Goal: Task Accomplishment & Management: Manage account settings

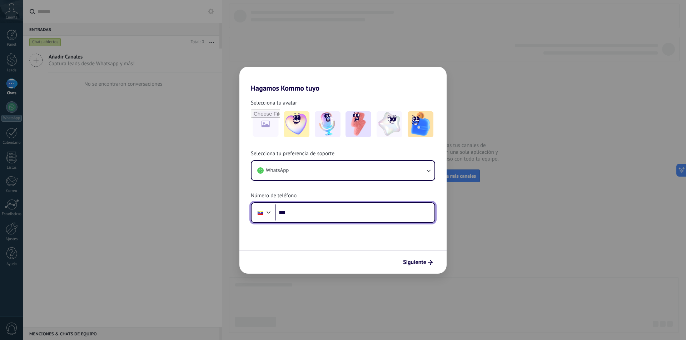
click at [334, 220] on input "***" at bounding box center [354, 213] width 159 height 16
type input "**********"
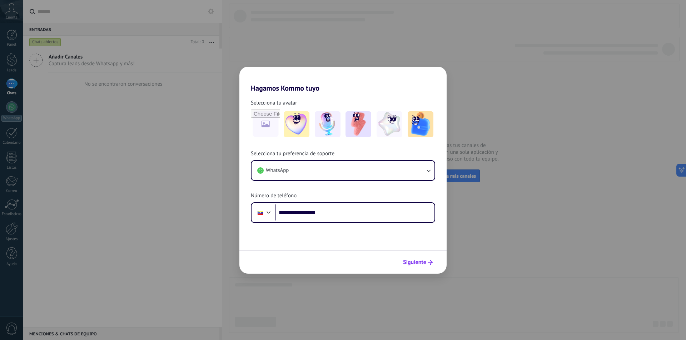
click at [423, 260] on span "Siguiente" at bounding box center [414, 262] width 23 height 5
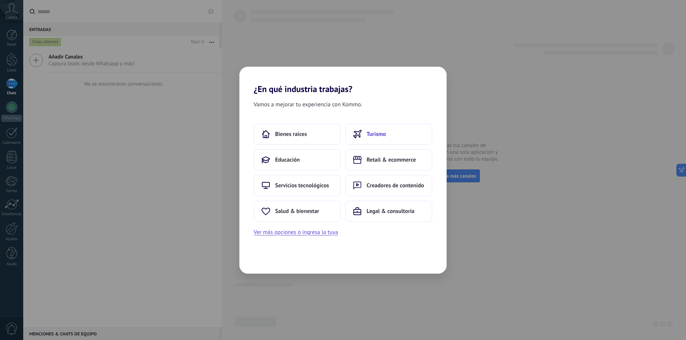
click at [388, 131] on button "Turismo" at bounding box center [388, 134] width 87 height 21
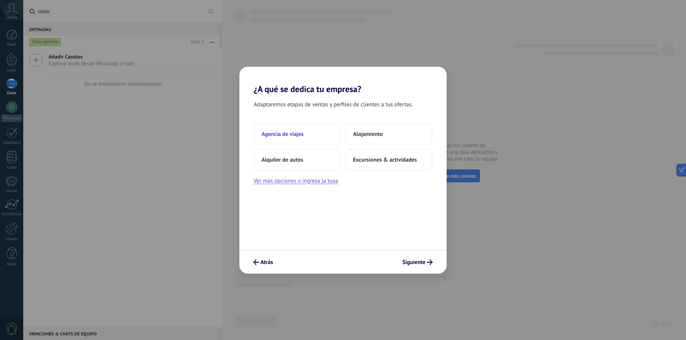
click at [279, 126] on button "Agencia de viajes" at bounding box center [297, 134] width 87 height 21
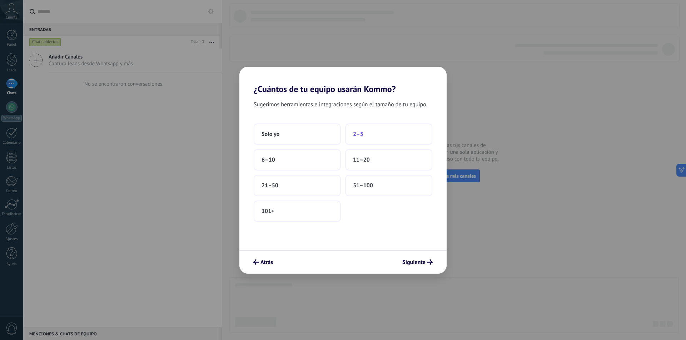
click at [357, 131] on span "2–5" at bounding box center [358, 134] width 10 height 7
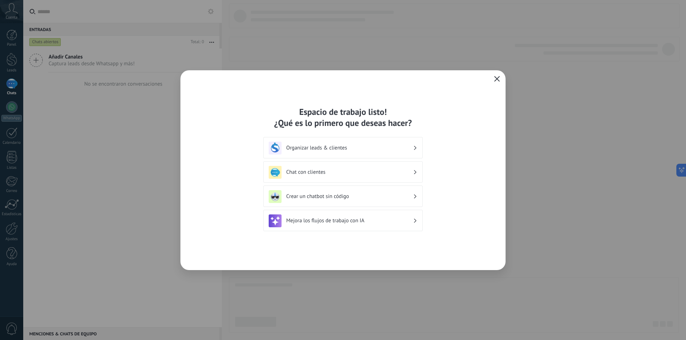
click at [401, 145] on h3 "Organizar leads & clientes" at bounding box center [349, 148] width 127 height 7
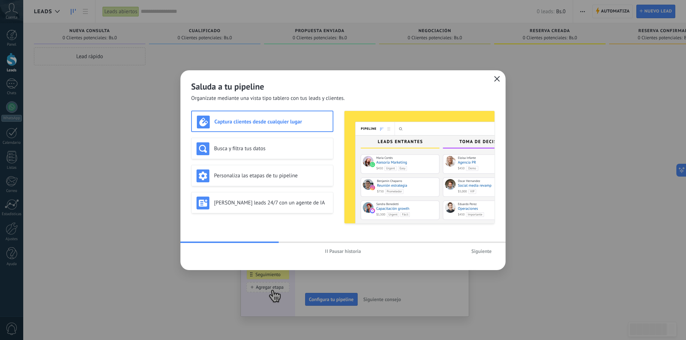
click at [464, 241] on div "Saluda a tu pipeline Organízate mediante una vista tipo tablero con tus leads y…" at bounding box center [342, 170] width 325 height 200
click at [478, 253] on span "Siguiente" at bounding box center [481, 251] width 20 height 5
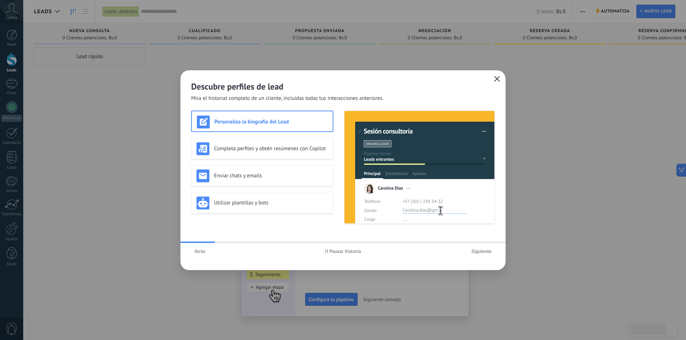
click at [484, 252] on span "Siguiente" at bounding box center [481, 251] width 20 height 5
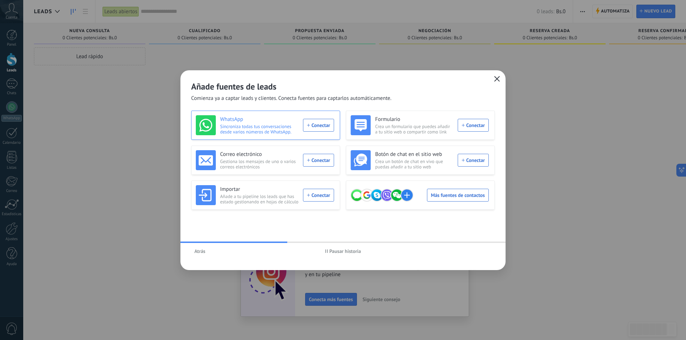
click at [314, 129] on div "WhatsApp Sincroniza todas tus conversaciones desde varios números de WhatsApp. …" at bounding box center [265, 125] width 138 height 20
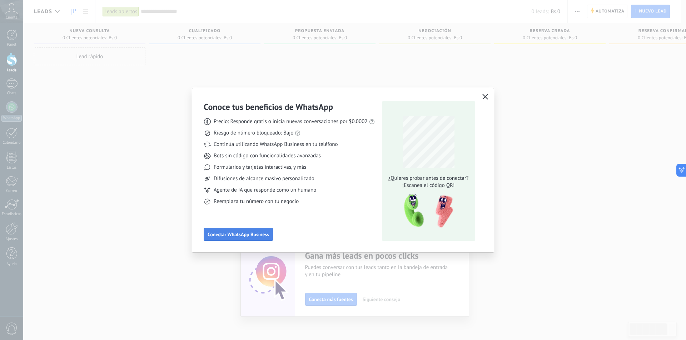
click at [245, 236] on span "Conectar WhatsApp Business" at bounding box center [238, 234] width 61 height 5
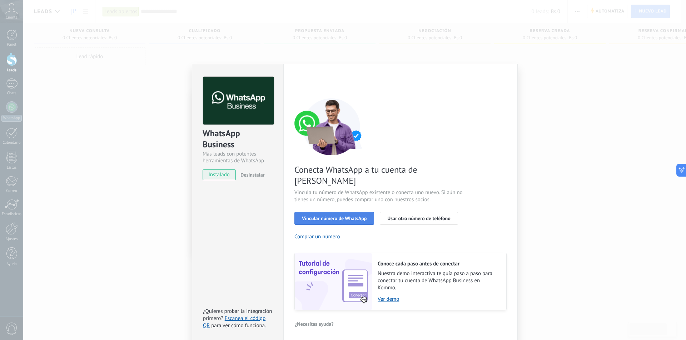
click at [333, 216] on span "Vincular número de WhatsApp" at bounding box center [334, 218] width 65 height 5
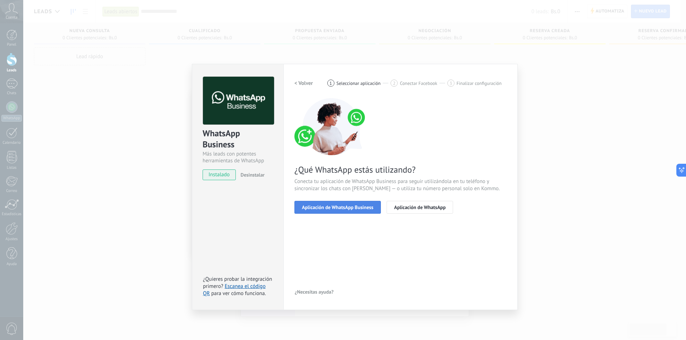
click at [328, 206] on span "Aplicación de WhatsApp Business" at bounding box center [337, 207] width 71 height 5
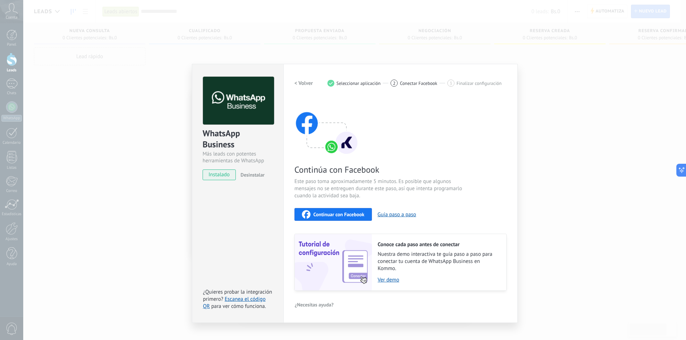
click at [210, 177] on span "instalado" at bounding box center [219, 175] width 33 height 11
click at [244, 174] on span "Desinstalar" at bounding box center [252, 175] width 24 height 6
click at [216, 173] on span "instalado" at bounding box center [219, 175] width 33 height 11
click at [72, 153] on div "WhatsApp Business Más leads con potentes herramientas de WhatsApp instalado Des…" at bounding box center [354, 170] width 663 height 340
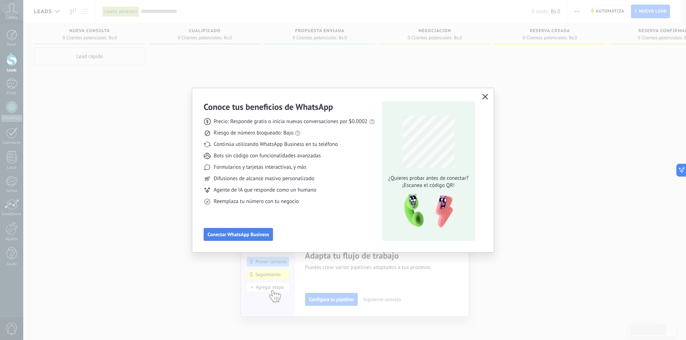
click at [250, 233] on span "Conectar WhatsApp Business" at bounding box center [238, 234] width 61 height 5
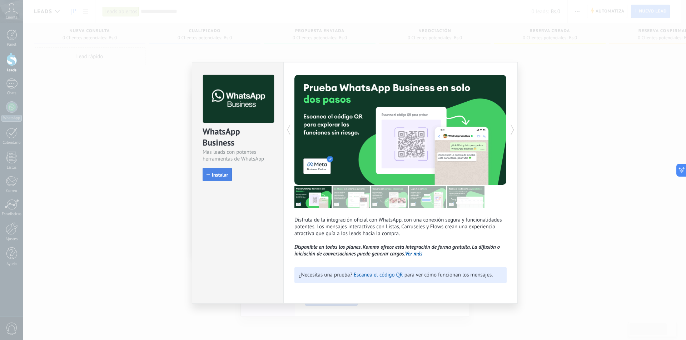
click at [214, 178] on span "Instalar" at bounding box center [220, 175] width 16 height 5
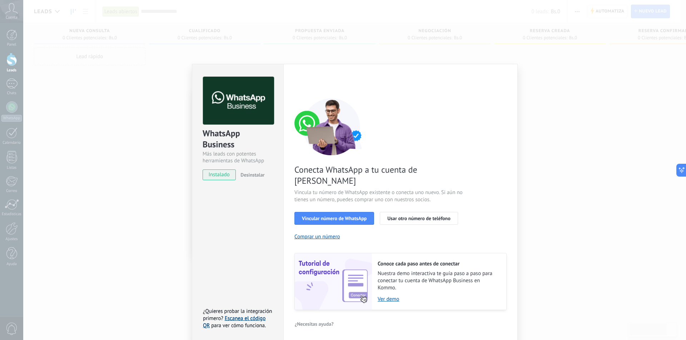
click at [249, 315] on link "Escanea el código QR" at bounding box center [234, 322] width 63 height 14
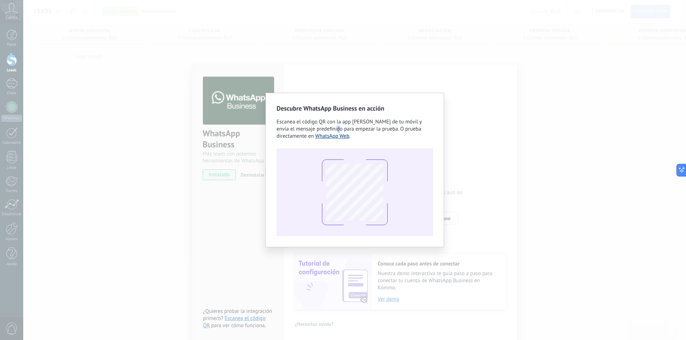
drag, startPoint x: 329, startPoint y: 132, endPoint x: 333, endPoint y: 135, distance: 4.6
click at [330, 132] on span "Escanea el código QR con la app [PERSON_NAME] de tu móvil y envía el mensaje pr…" at bounding box center [349, 129] width 145 height 21
click at [334, 135] on link "WhatsApp Web" at bounding box center [332, 136] width 34 height 7
click at [529, 147] on div "Descubre WhatsApp Business en acción Escanea el código QR con la app [PERSON_NA…" at bounding box center [354, 170] width 663 height 340
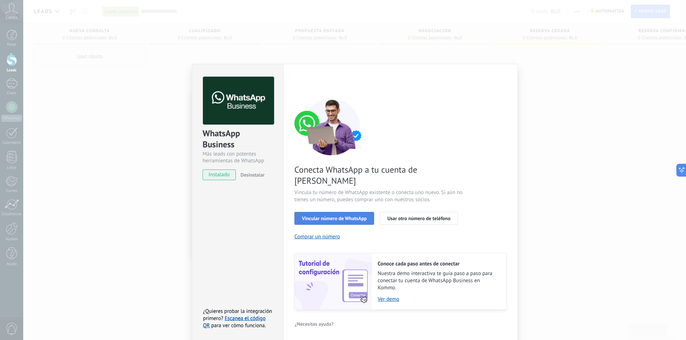
click at [356, 212] on button "Vincular número de WhatsApp" at bounding box center [334, 218] width 80 height 13
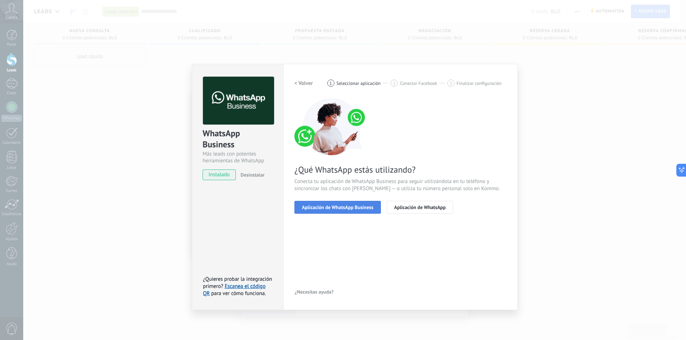
click at [335, 208] on span "Aplicación de WhatsApp Business" at bounding box center [337, 207] width 71 height 5
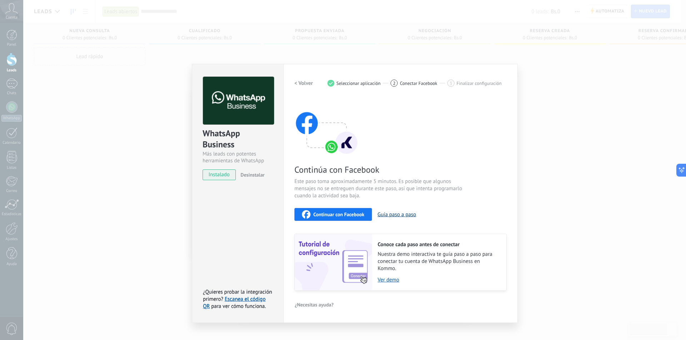
click at [390, 212] on button "Guía paso a paso" at bounding box center [397, 214] width 39 height 7
click at [262, 299] on link "Escanea el código QR" at bounding box center [234, 303] width 63 height 14
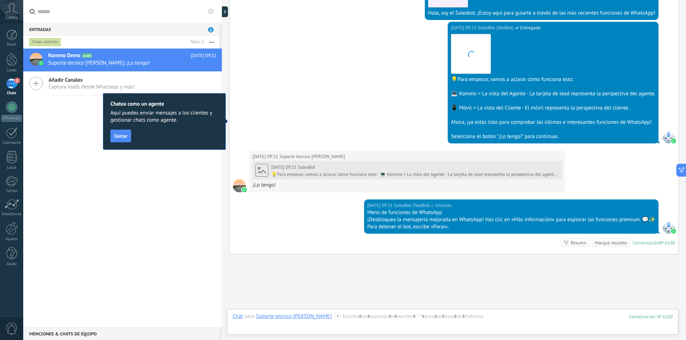
scroll to position [223, 0]
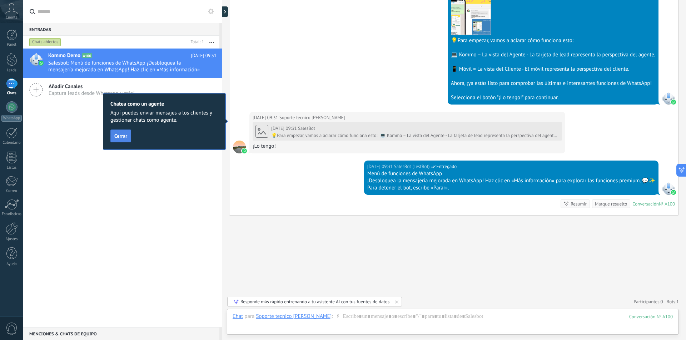
click at [122, 134] on span "Cerrar" at bounding box center [120, 136] width 13 height 5
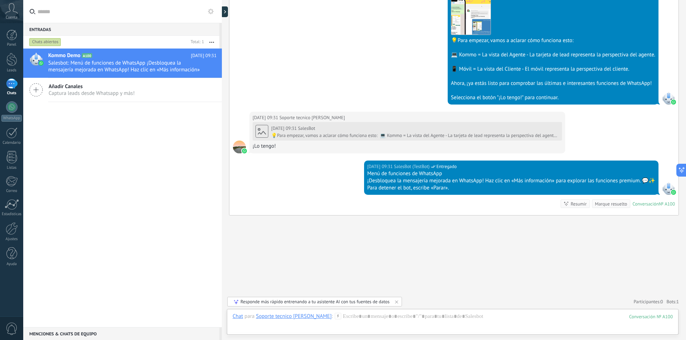
click at [42, 82] on div "Añadir Canales Captura leads desde Whatsapp y más!" at bounding box center [122, 90] width 199 height 24
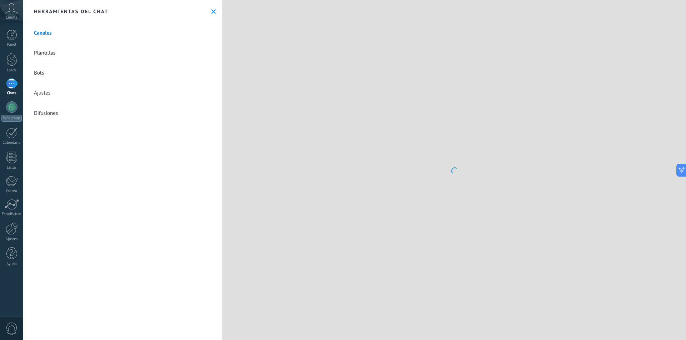
click at [40, 89] on link "Ajustes" at bounding box center [122, 93] width 199 height 20
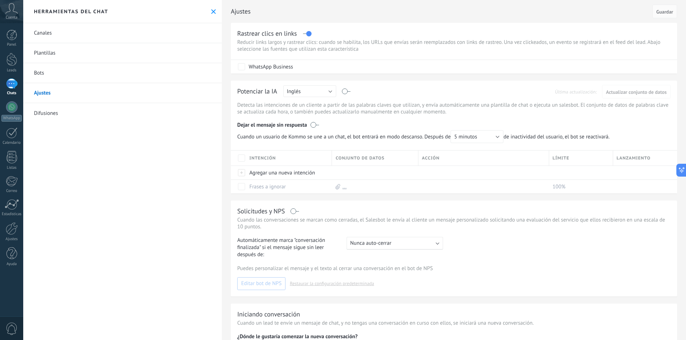
click at [66, 30] on link "Canales" at bounding box center [122, 33] width 199 height 20
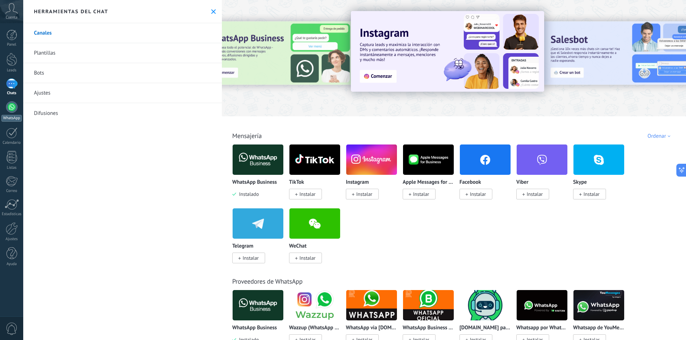
click at [13, 109] on div at bounding box center [11, 106] width 11 height 11
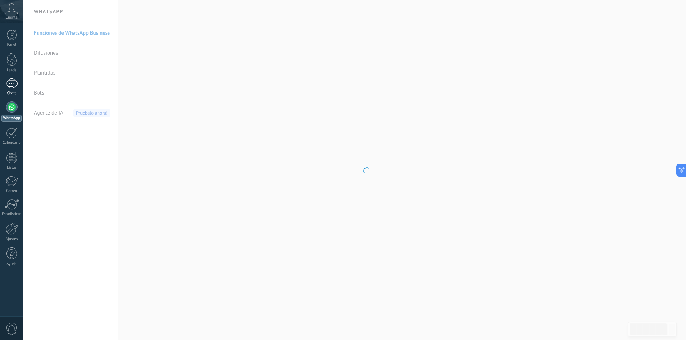
click at [13, 89] on div "1" at bounding box center [11, 84] width 11 height 10
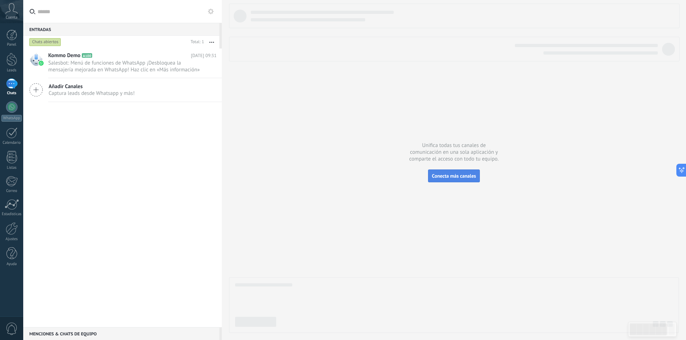
click at [457, 178] on span "Conecta más canales" at bounding box center [454, 176] width 44 height 6
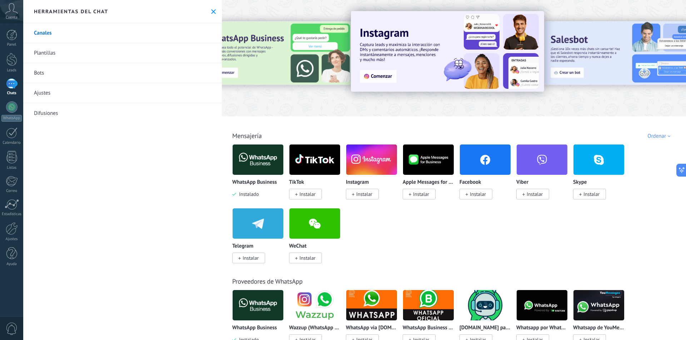
click at [270, 163] on img at bounding box center [258, 160] width 51 height 35
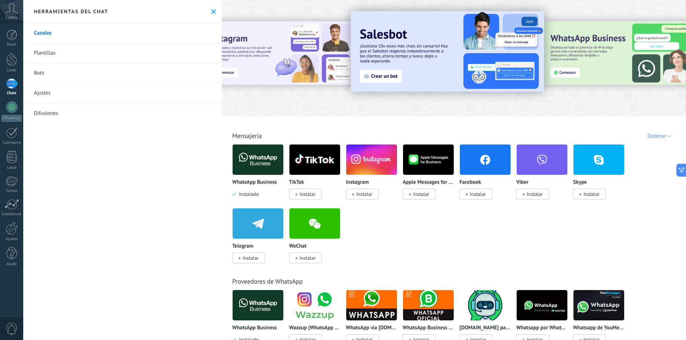
click at [16, 81] on div "1" at bounding box center [11, 84] width 11 height 10
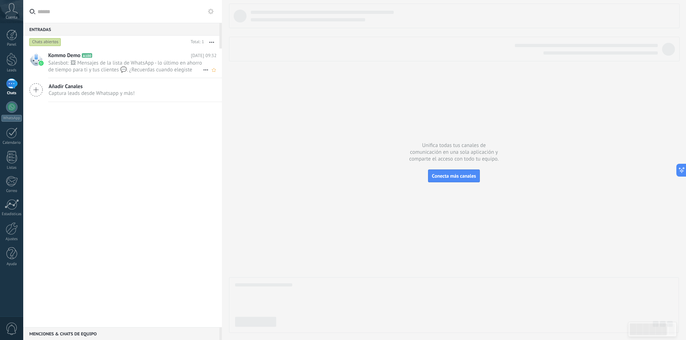
click at [90, 69] on span "Salesbot: 🖼 Mensajes de la lista de WhatsApp - lo último en ahorro de tiempo pa…" at bounding box center [125, 67] width 155 height 14
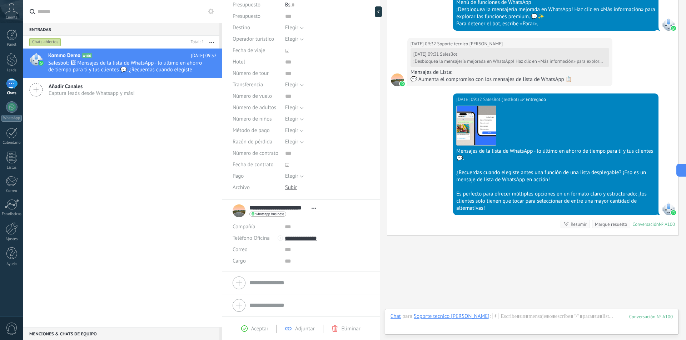
scroll to position [444, 0]
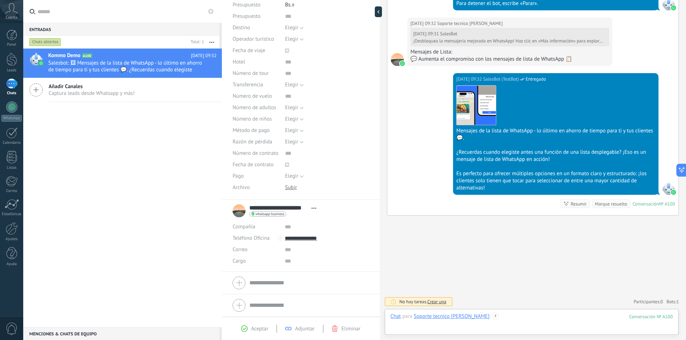
click at [567, 324] on div at bounding box center [531, 323] width 282 height 21
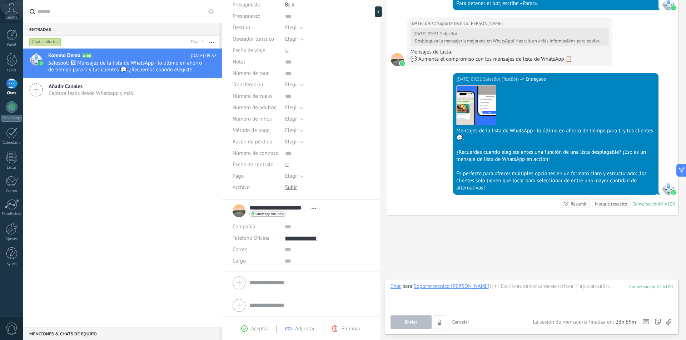
click at [578, 203] on div "Resumir" at bounding box center [579, 204] width 16 height 7
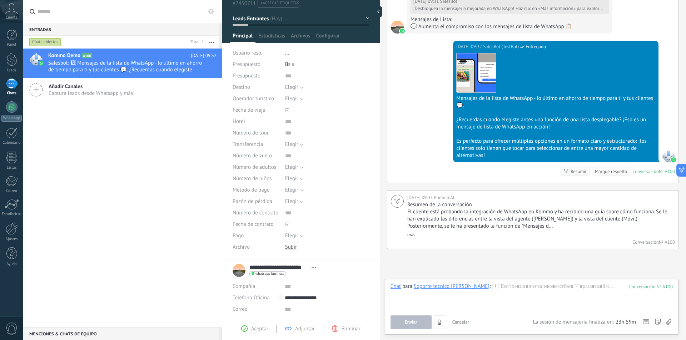
scroll to position [0, 0]
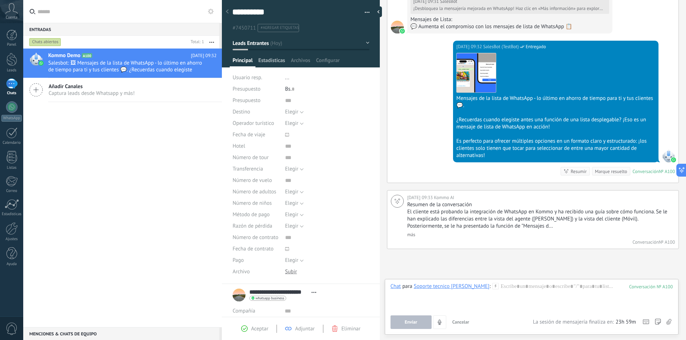
click at [277, 63] on span "Estadísticas" at bounding box center [271, 62] width 27 height 10
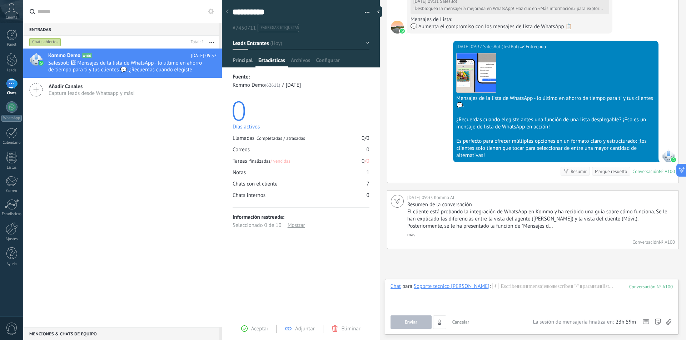
click at [247, 60] on span "Principal" at bounding box center [243, 62] width 20 height 10
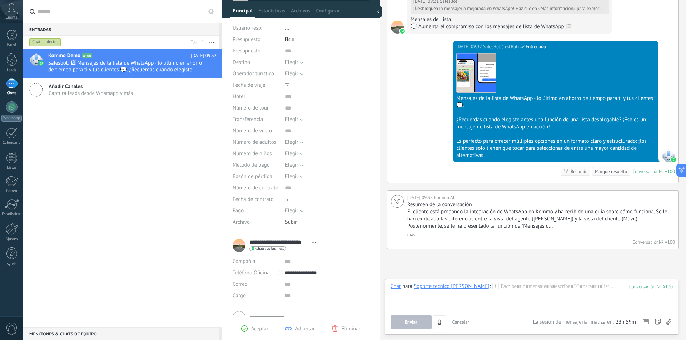
scroll to position [84, 0]
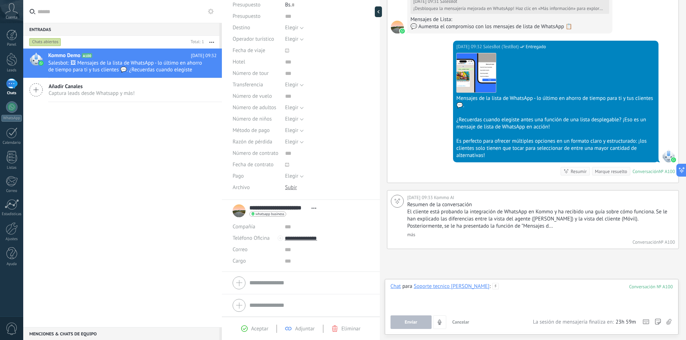
click at [430, 299] on div at bounding box center [531, 296] width 282 height 27
click at [414, 319] on button "Enviar" at bounding box center [410, 323] width 41 height 14
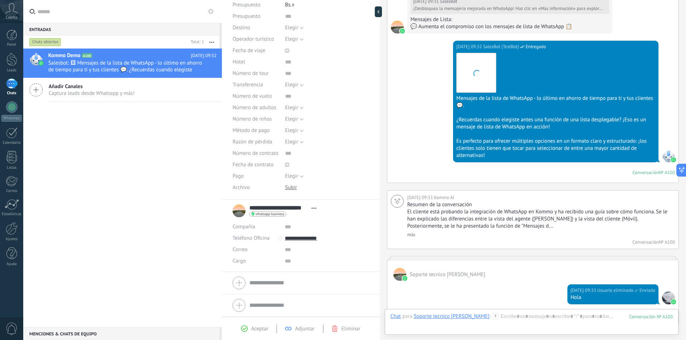
scroll to position [510, 0]
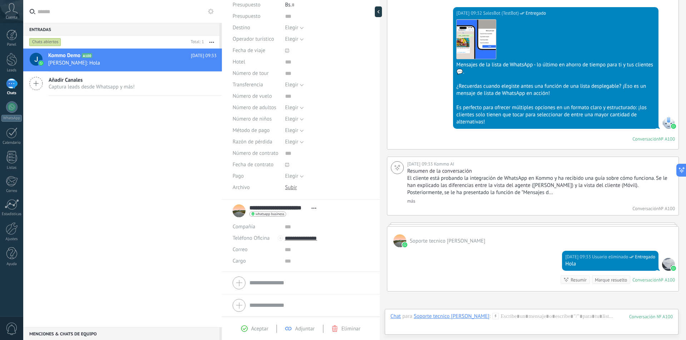
click at [269, 282] on input "text" at bounding box center [309, 283] width 120 height 11
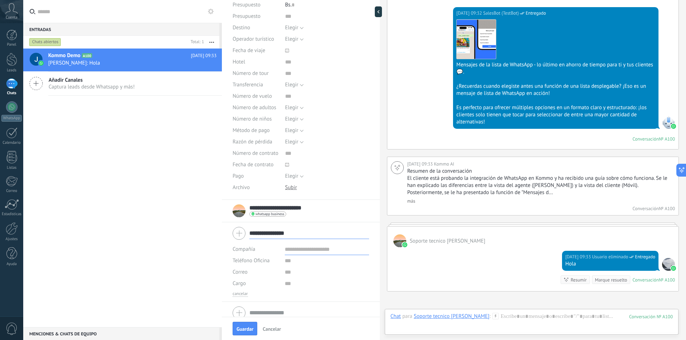
type input "**********"
type input "*"
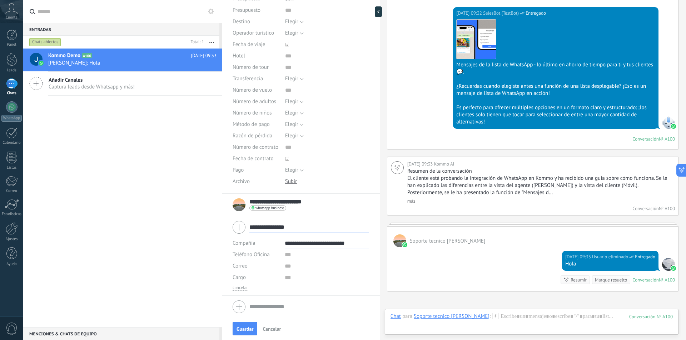
scroll to position [92, 0]
type input "**********"
click at [245, 330] on span "Guardar" at bounding box center [244, 329] width 17 height 5
type input "**********"
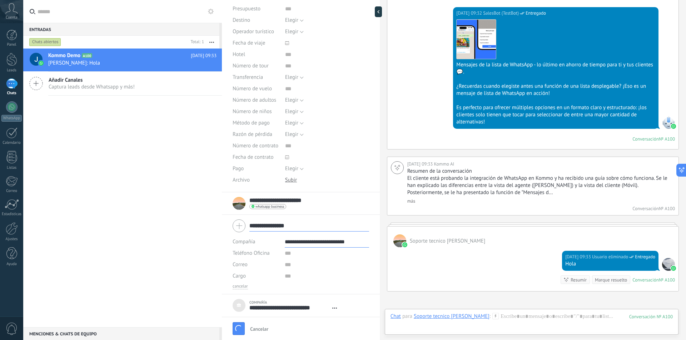
type textarea "***"
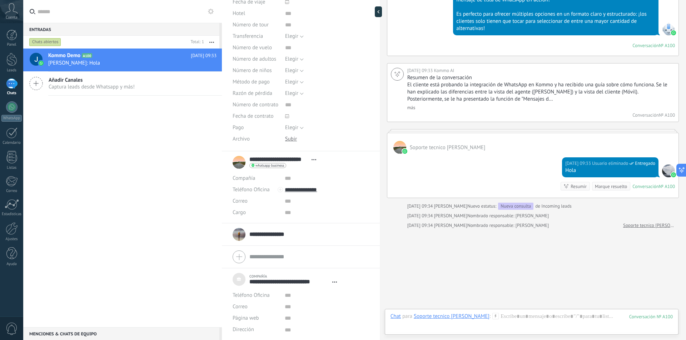
scroll to position [617, 0]
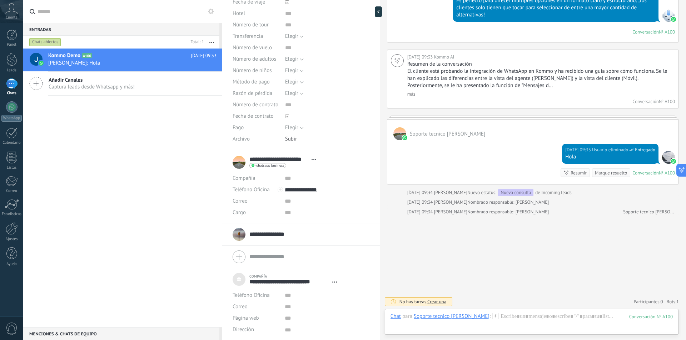
click at [443, 303] on span "Crear una" at bounding box center [436, 302] width 19 height 6
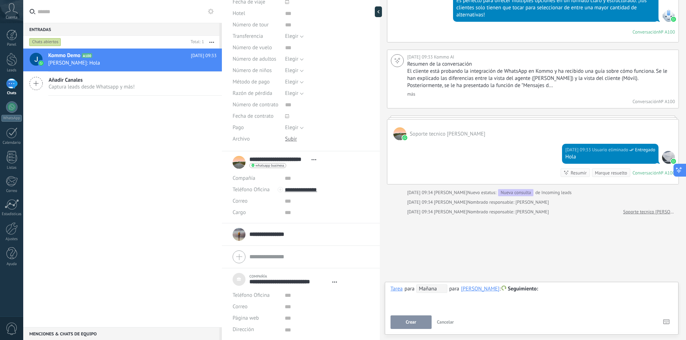
click at [685, 171] on button at bounding box center [679, 170] width 13 height 13
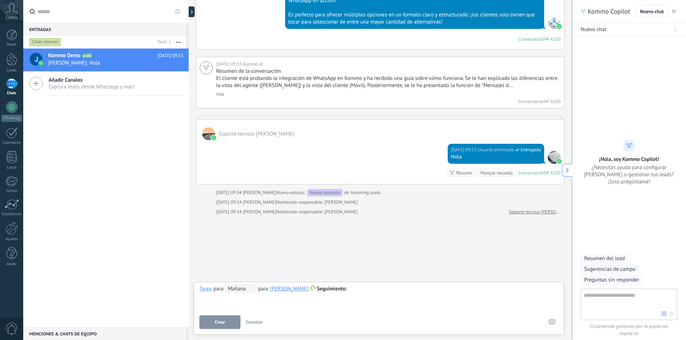
scroll to position [7, 0]
click at [626, 307] on textarea at bounding box center [623, 305] width 78 height 26
click at [611, 259] on span "Resumen del lead" at bounding box center [604, 258] width 41 height 7
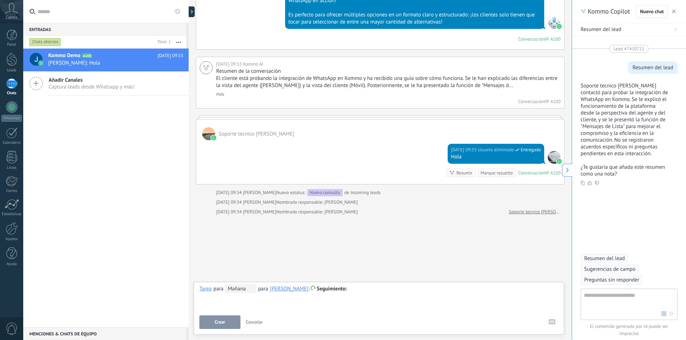
click at [89, 85] on span "Captura leads desde Whatsapp y más!" at bounding box center [92, 87] width 86 height 7
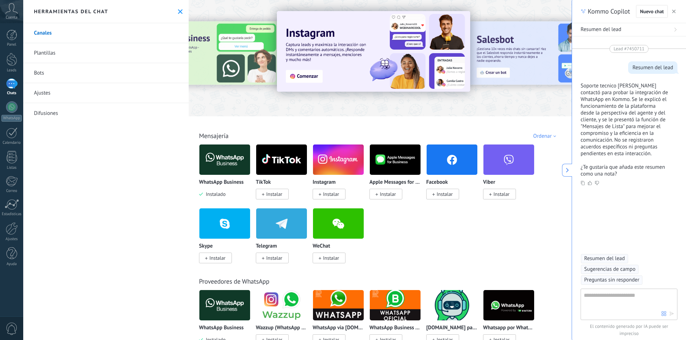
click at [236, 60] on div at bounding box center [205, 58] width 156 height 64
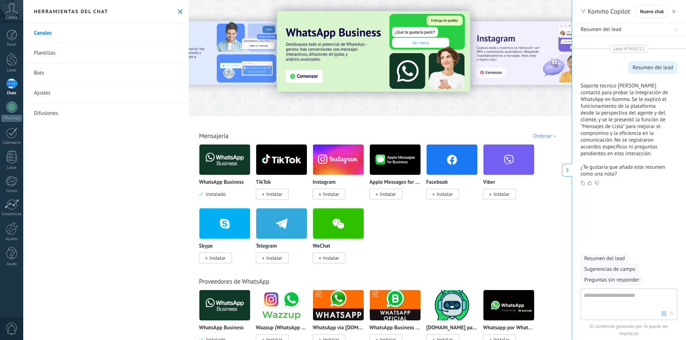
click at [342, 66] on img at bounding box center [373, 51] width 193 height 81
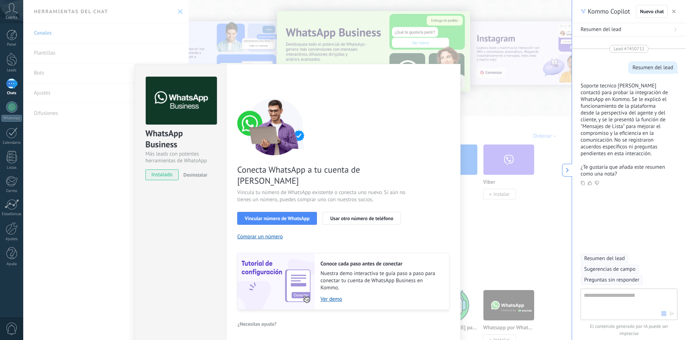
drag, startPoint x: 305, startPoint y: 75, endPoint x: 309, endPoint y: 76, distance: 4.0
click at [305, 75] on div "Configuraciones Autorizaciones Esta pestaña registra a los usuarios que han con…" at bounding box center [343, 203] width 234 height 279
click at [296, 216] on span "Vincular número de WhatsApp" at bounding box center [277, 218] width 65 height 5
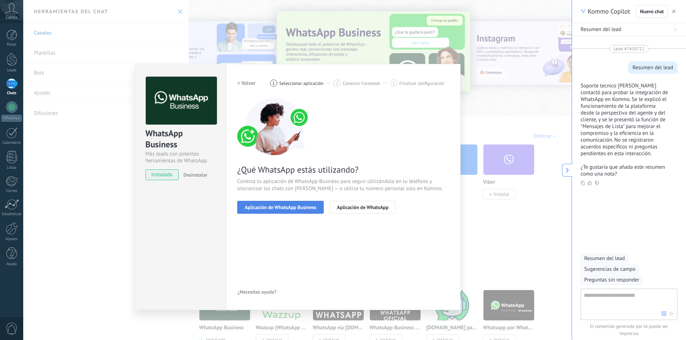
click at [302, 204] on button "Aplicación de WhatsApp Business" at bounding box center [280, 207] width 86 height 13
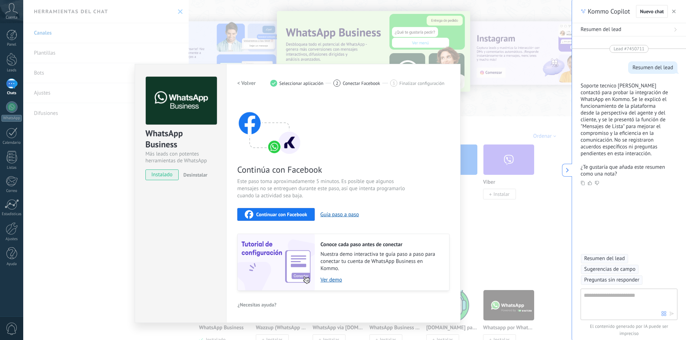
click at [288, 214] on span "Continuar con Facebook" at bounding box center [281, 214] width 51 height 5
click at [164, 176] on span "instalado" at bounding box center [162, 175] width 33 height 11
drag, startPoint x: 0, startPoint y: 194, endPoint x: 49, endPoint y: 192, distance: 48.6
click at [13, 195] on div "Panel Leads 1 Chats WhatsApp Clientes" at bounding box center [11, 152] width 23 height 244
drag, startPoint x: 150, startPoint y: 182, endPoint x: 119, endPoint y: 189, distance: 31.5
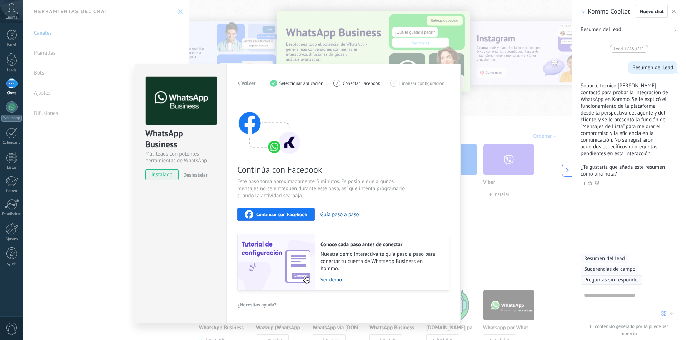
click at [145, 184] on div "WhatsApp Business Más leads con potentes herramientas de WhatsApp instalado Des…" at bounding box center [180, 125] width 91 height 122
click at [511, 293] on div "WhatsApp Business Más leads con potentes herramientas de WhatsApp instalado Des…" at bounding box center [297, 170] width 548 height 340
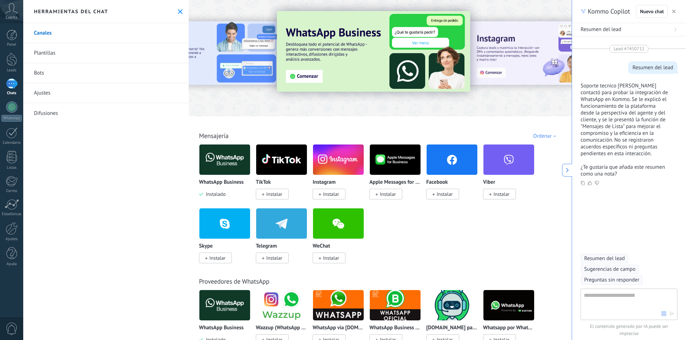
click at [229, 171] on img at bounding box center [224, 160] width 51 height 35
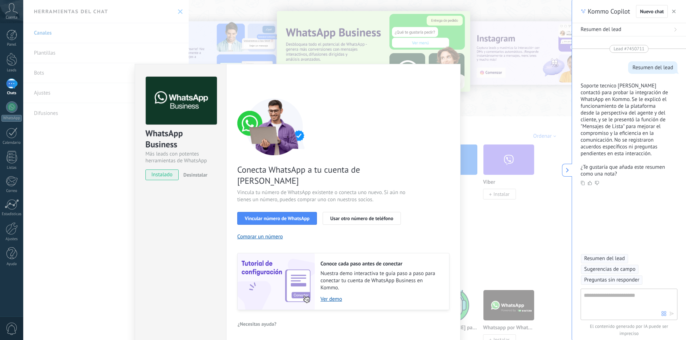
click at [10, 88] on div "1" at bounding box center [11, 84] width 11 height 10
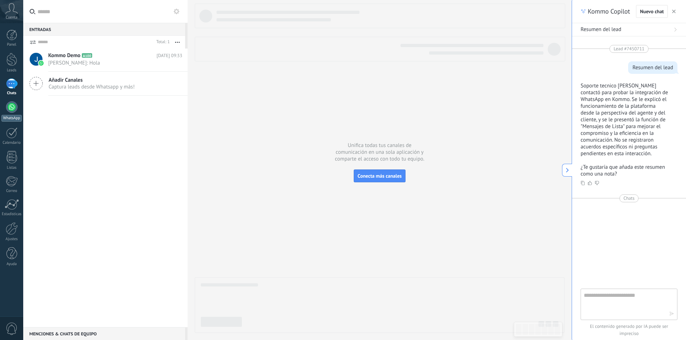
click at [11, 117] on div "WhatsApp" at bounding box center [11, 118] width 20 height 7
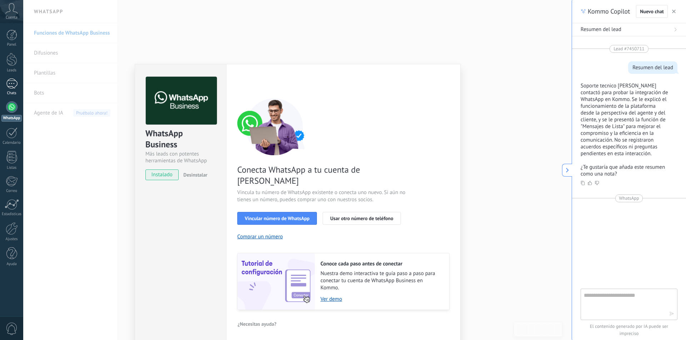
click at [11, 93] on div "Chats" at bounding box center [11, 93] width 21 height 5
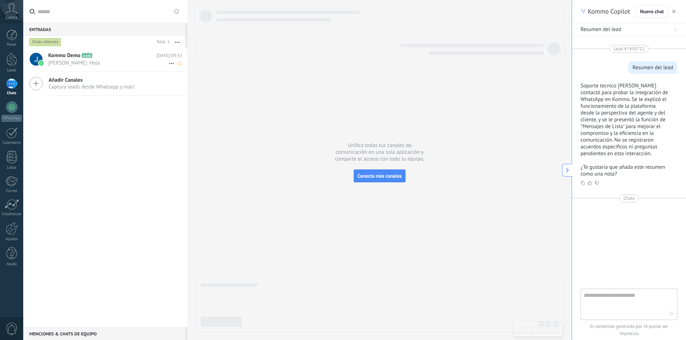
click at [98, 67] on div "Kommo Demo A100 [DATE] 09:33 [PERSON_NAME]: Hola" at bounding box center [117, 60] width 139 height 23
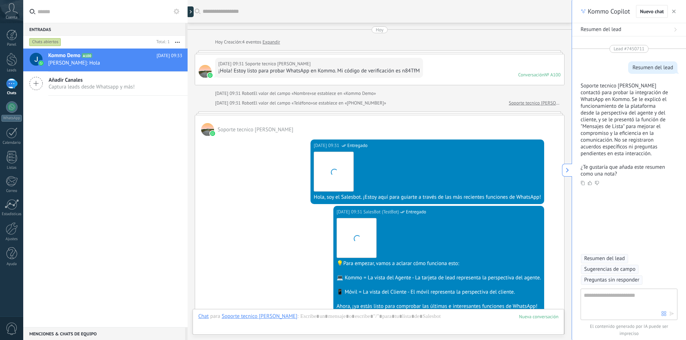
scroll to position [557, 0]
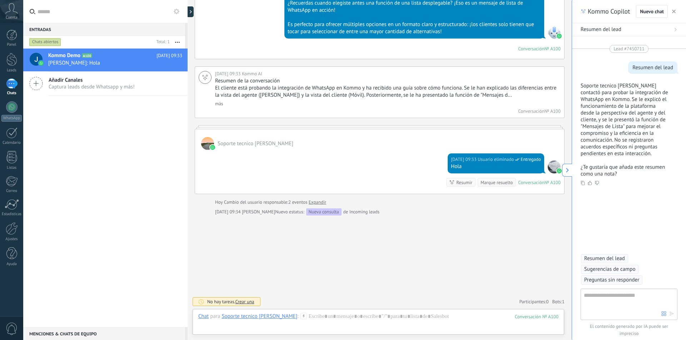
click at [188, 14] on div at bounding box center [188, 170] width 0 height 340
click at [193, 9] on div at bounding box center [191, 11] width 11 height 11
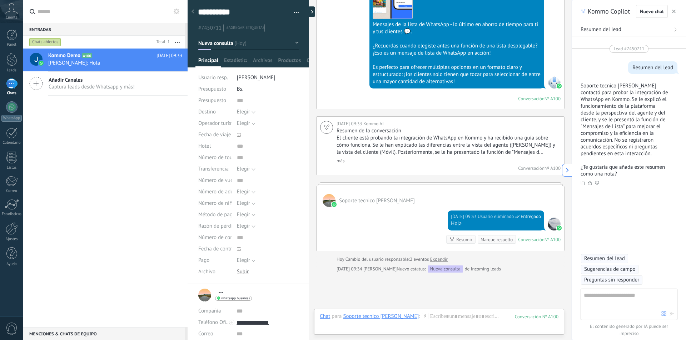
scroll to position [7, 0]
click at [196, 10] on div at bounding box center [193, 12] width 10 height 14
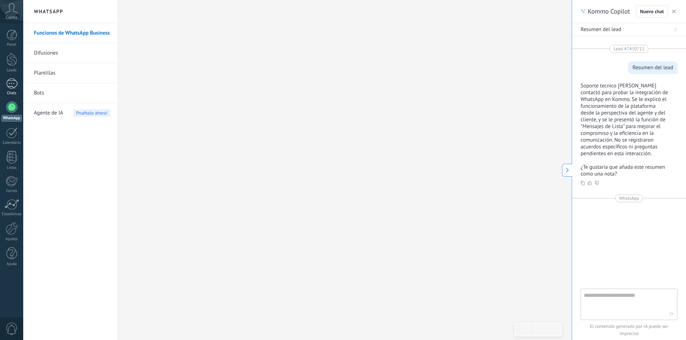
click at [11, 80] on div "1" at bounding box center [11, 84] width 11 height 10
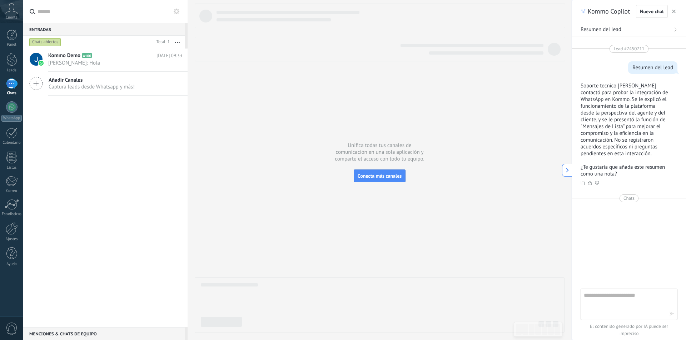
click at [85, 81] on span "Añadir Canales" at bounding box center [92, 80] width 86 height 7
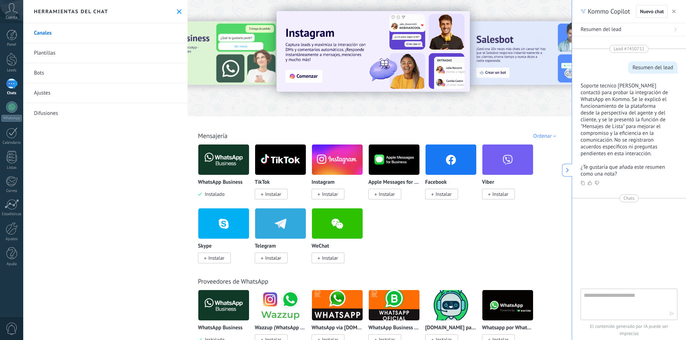
click at [232, 168] on img at bounding box center [223, 160] width 51 height 35
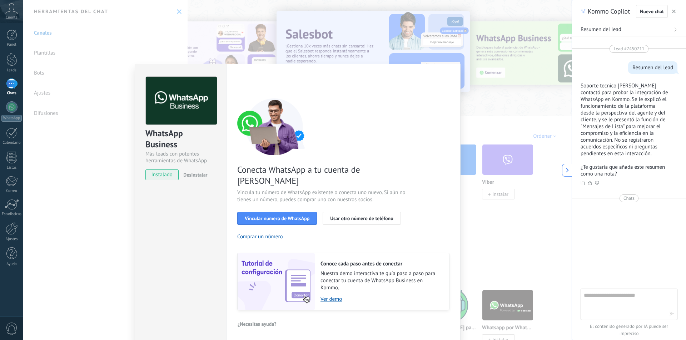
click at [271, 29] on div "WhatsApp Business Más leads con potentes herramientas de WhatsApp instalado Des…" at bounding box center [297, 170] width 548 height 340
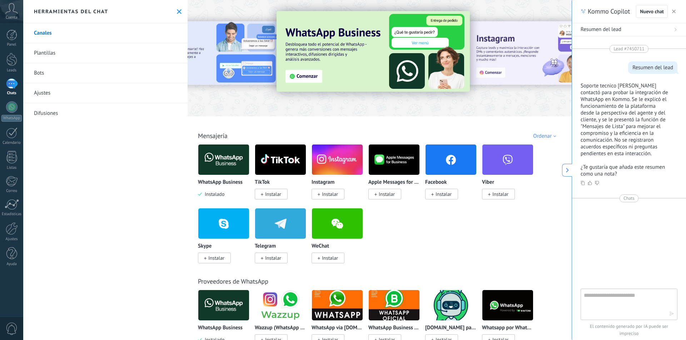
drag, startPoint x: 236, startPoint y: 49, endPoint x: 447, endPoint y: 60, distance: 211.1
click at [444, 58] on div at bounding box center [380, 56] width 384 height 103
click at [368, 59] on img at bounding box center [373, 51] width 193 height 81
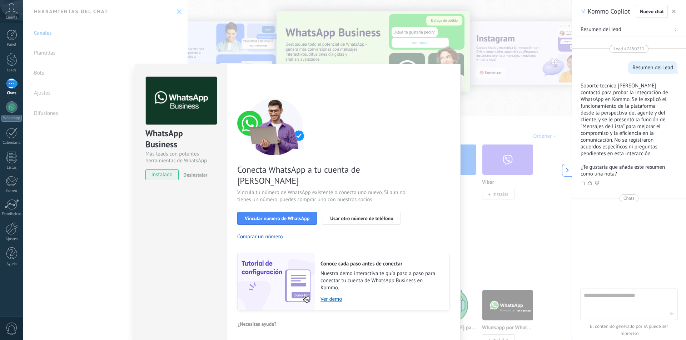
click at [244, 168] on span "Conecta WhatsApp a tu cuenta de [PERSON_NAME]" at bounding box center [322, 175] width 170 height 22
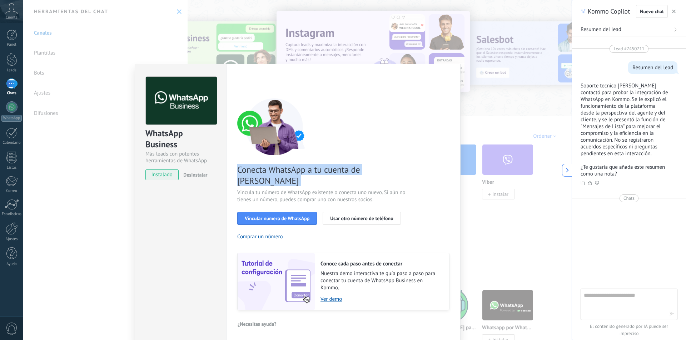
copy span "Conecta WhatsApp a tu cuenta de [PERSON_NAME]"
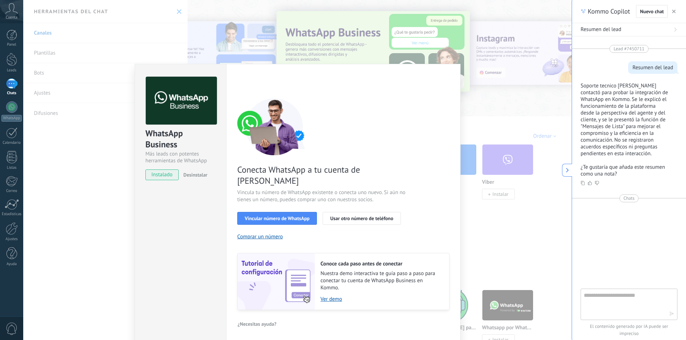
click at [335, 20] on div "WhatsApp Business Más leads con potentes herramientas de WhatsApp instalado Des…" at bounding box center [297, 170] width 548 height 340
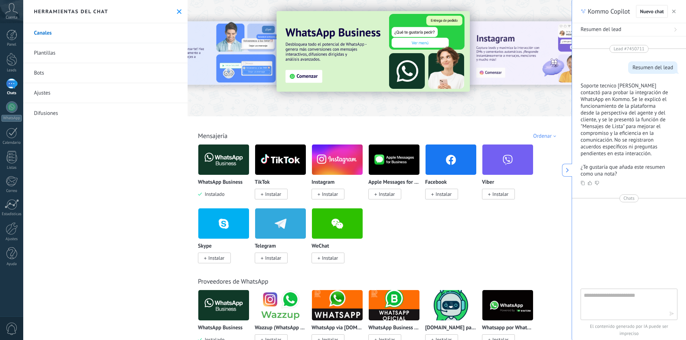
click at [677, 12] on div "Kommo Copilot Nuevo chat" at bounding box center [629, 11] width 114 height 23
click at [674, 11] on use "button" at bounding box center [674, 12] width 4 height 4
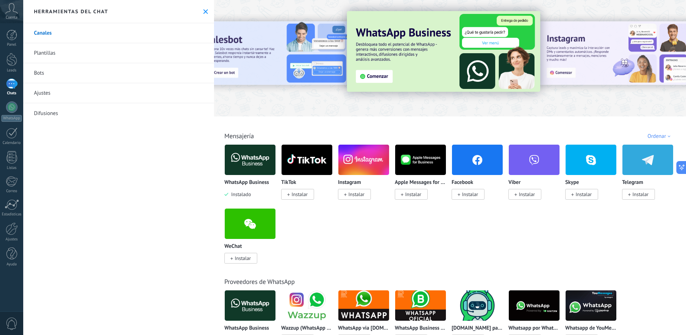
type textarea "***"
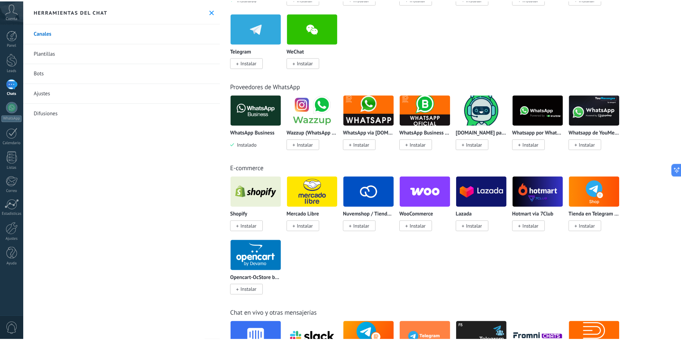
scroll to position [214, 0]
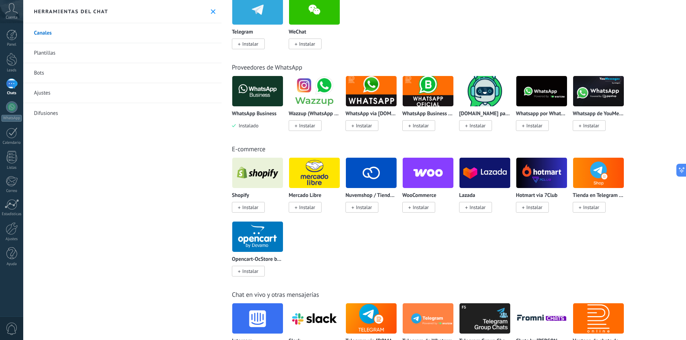
click at [13, 1] on div "Cuenta" at bounding box center [11, 11] width 23 height 23
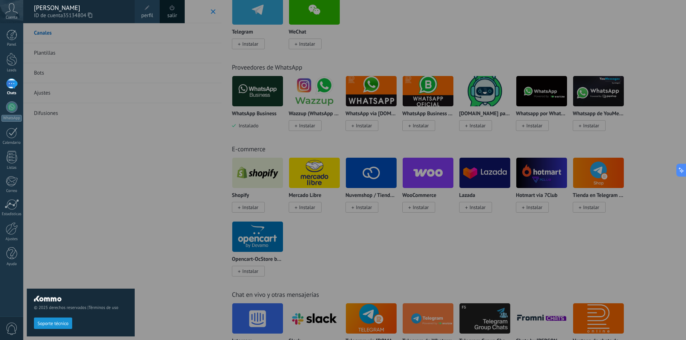
click at [10, 7] on icon at bounding box center [11, 8] width 13 height 11
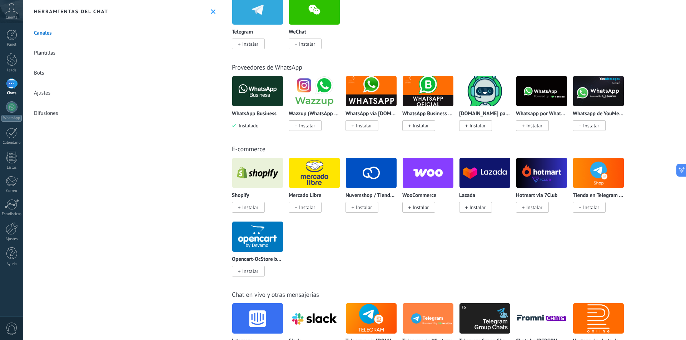
click at [8, 11] on icon at bounding box center [11, 8] width 13 height 11
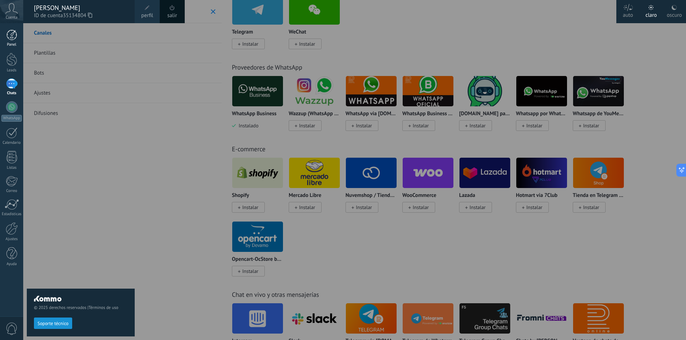
click at [10, 38] on div at bounding box center [11, 35] width 11 height 11
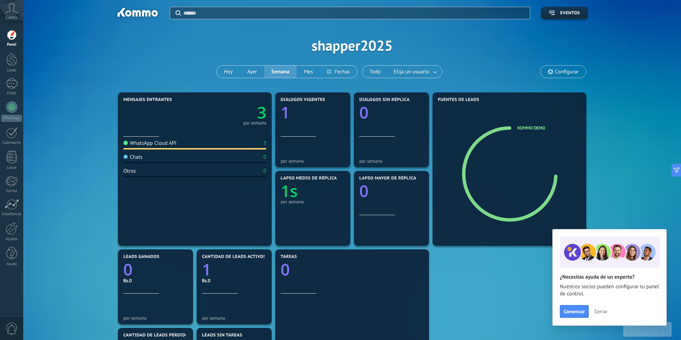
click at [230, 13] on input "text" at bounding box center [354, 13] width 342 height 8
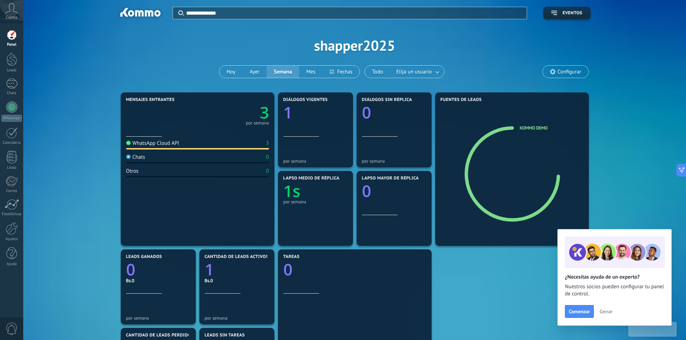
type input "**********"
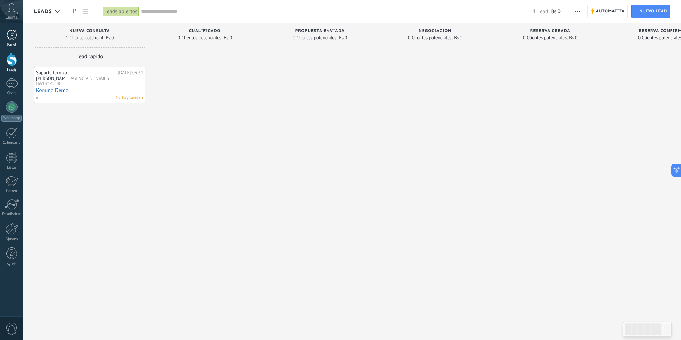
click at [9, 34] on div at bounding box center [11, 35] width 11 height 11
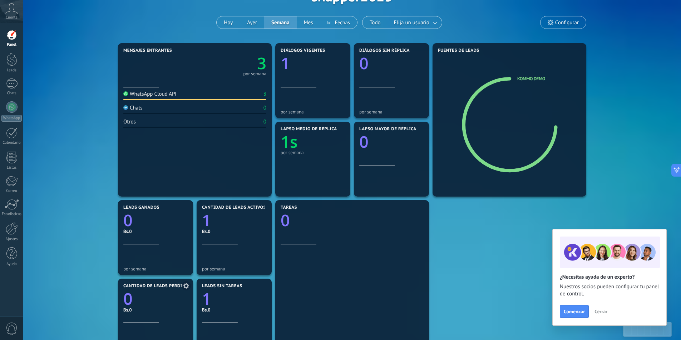
scroll to position [165, 0]
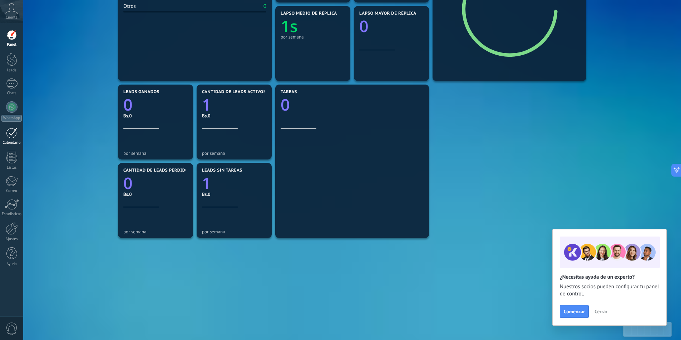
click at [12, 129] on div at bounding box center [11, 133] width 11 height 11
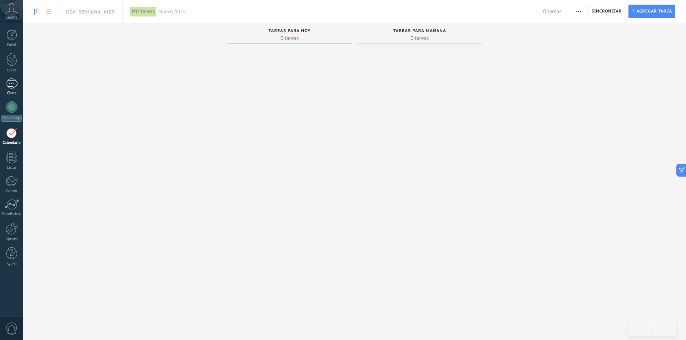
click at [13, 86] on div "1" at bounding box center [11, 84] width 11 height 10
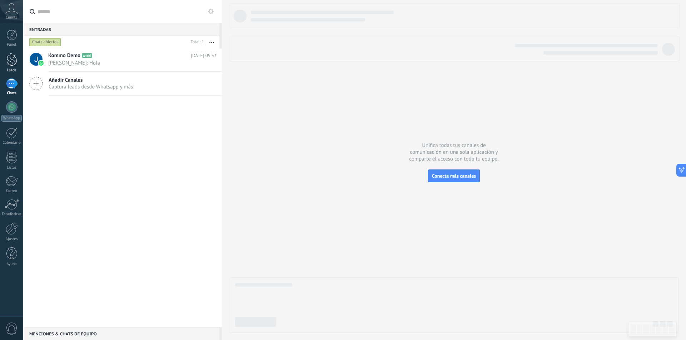
click at [10, 64] on div at bounding box center [11, 59] width 11 height 13
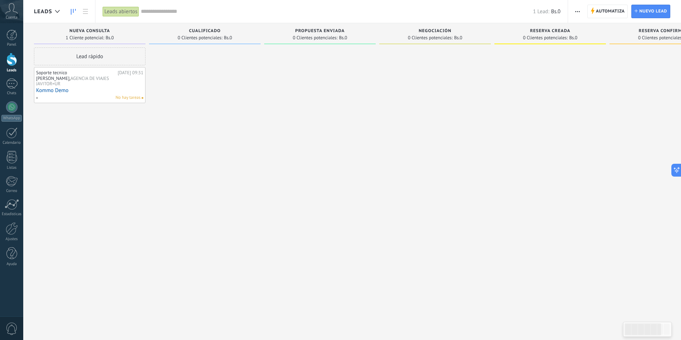
click at [116, 54] on div "Lead rápido" at bounding box center [89, 57] width 111 height 18
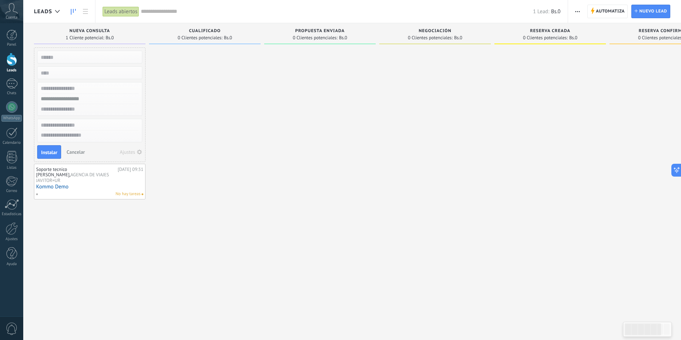
click at [73, 150] on span "Cancelar" at bounding box center [75, 152] width 18 height 6
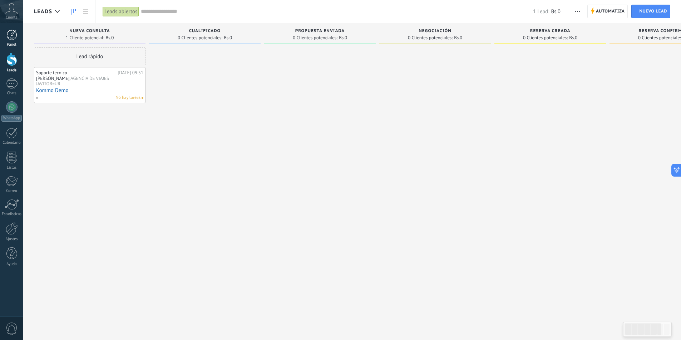
click at [14, 42] on link "Panel" at bounding box center [11, 39] width 23 height 18
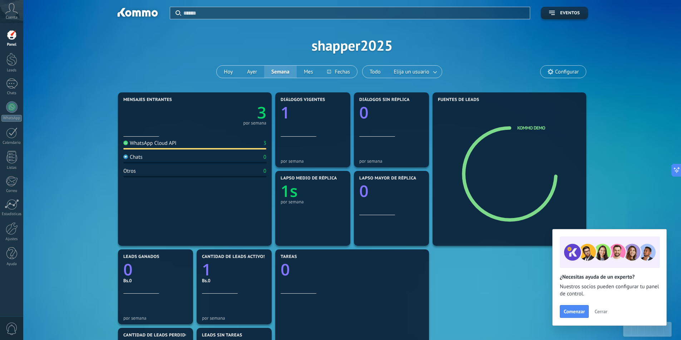
click at [146, 15] on div at bounding box center [137, 14] width 46 height 12
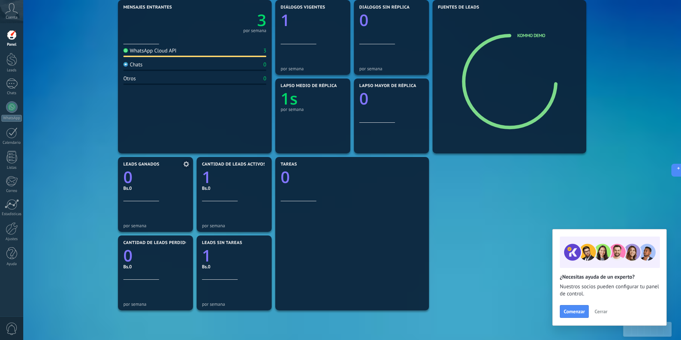
scroll to position [165, 0]
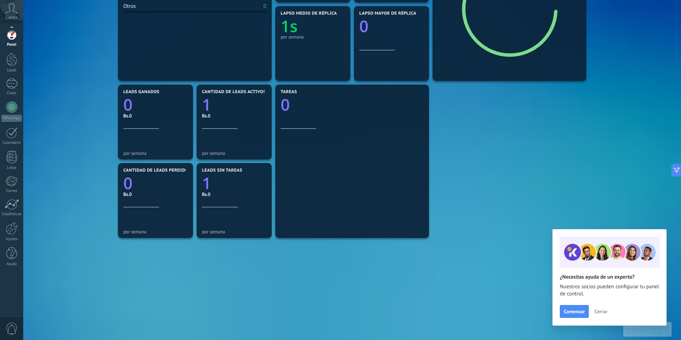
click at [13, 38] on div at bounding box center [11, 35] width 11 height 11
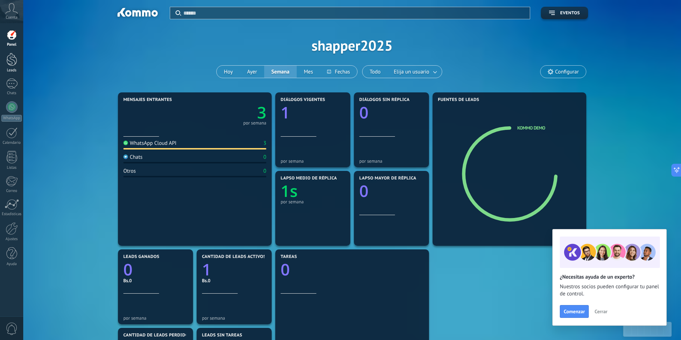
click at [13, 64] on div at bounding box center [11, 59] width 11 height 13
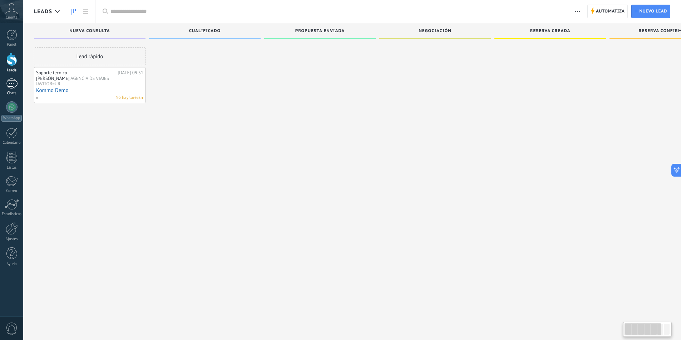
click at [14, 84] on div "1" at bounding box center [11, 84] width 11 height 10
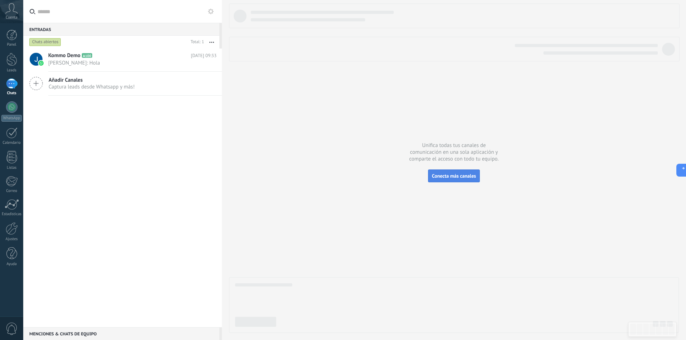
click at [464, 175] on span "Conecta más canales" at bounding box center [454, 176] width 44 height 6
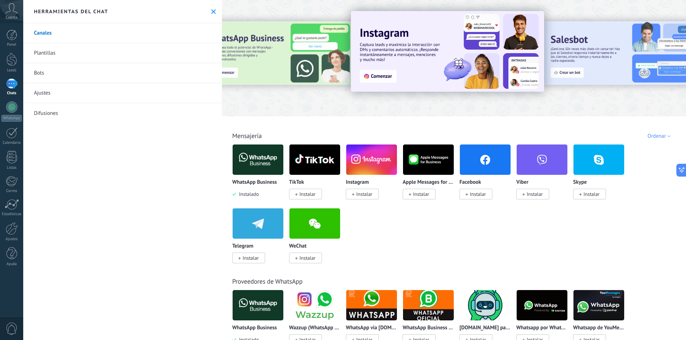
click at [39, 30] on link "Canales" at bounding box center [122, 33] width 199 height 20
click at [48, 50] on link "Plantillas" at bounding box center [122, 53] width 199 height 20
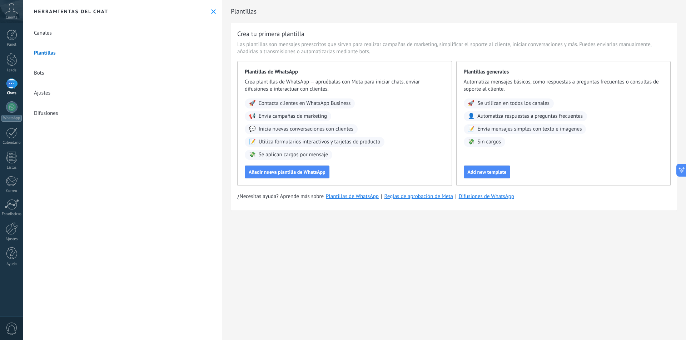
click at [42, 72] on link "Bots" at bounding box center [122, 73] width 199 height 20
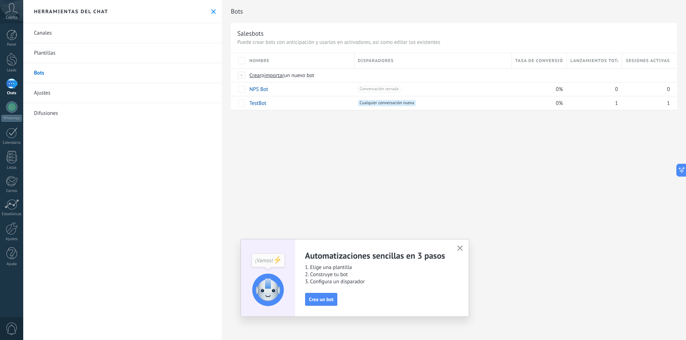
click at [51, 94] on link "Ajustes" at bounding box center [122, 93] width 199 height 20
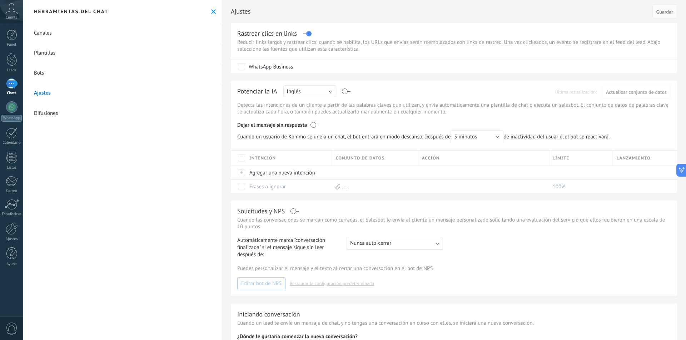
click at [55, 115] on link "Difusiones" at bounding box center [122, 113] width 199 height 20
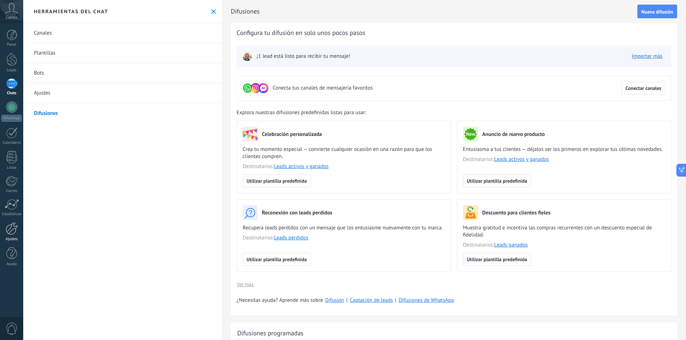
click at [20, 232] on link "Ajustes" at bounding box center [11, 232] width 23 height 19
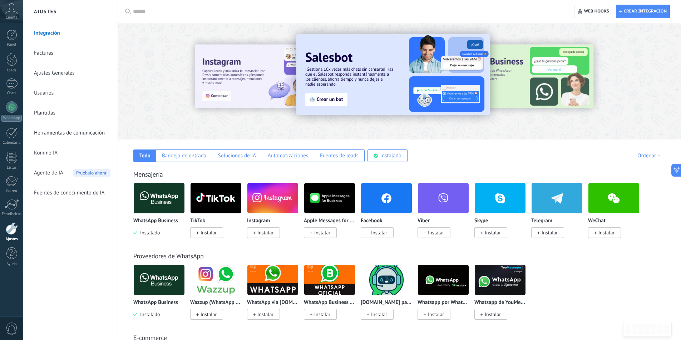
click at [170, 1] on div at bounding box center [345, 11] width 424 height 23
click at [170, 8] on input "text" at bounding box center [345, 12] width 424 height 8
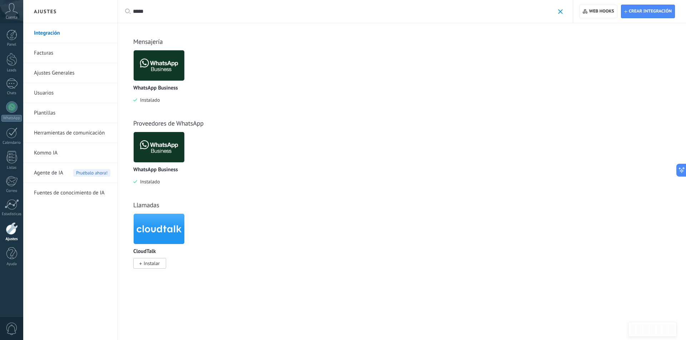
click at [144, 86] on p "WhatsApp Business" at bounding box center [155, 88] width 45 height 6
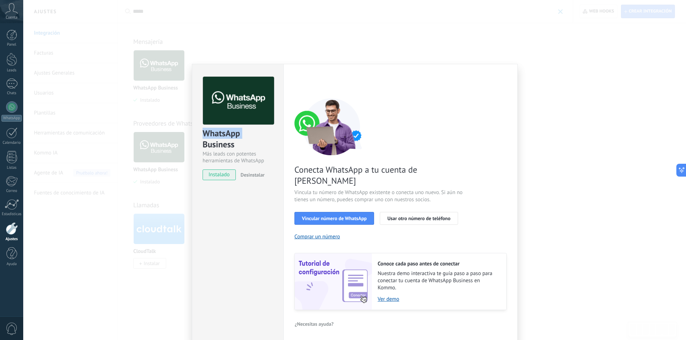
drag, startPoint x: 204, startPoint y: 130, endPoint x: 245, endPoint y: 120, distance: 42.8
click at [243, 136] on div "WhatsApp Business" at bounding box center [238, 139] width 70 height 23
copy div "WhatsApp"
click at [238, 40] on div "WhatsApp Business Más leads con potentes herramientas de WhatsApp instalado Des…" at bounding box center [354, 170] width 663 height 340
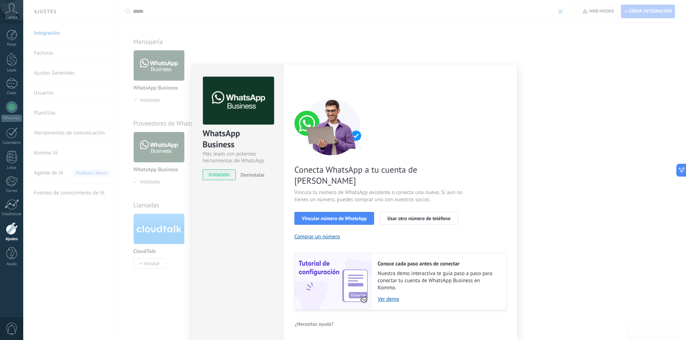
click at [201, 11] on div "WhatsApp Business Más leads con potentes herramientas de WhatsApp instalado Des…" at bounding box center [354, 170] width 663 height 340
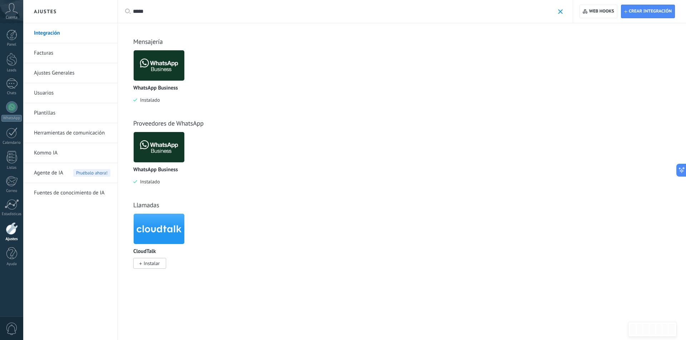
click at [193, 8] on input "*****" at bounding box center [344, 12] width 422 height 8
paste input "***"
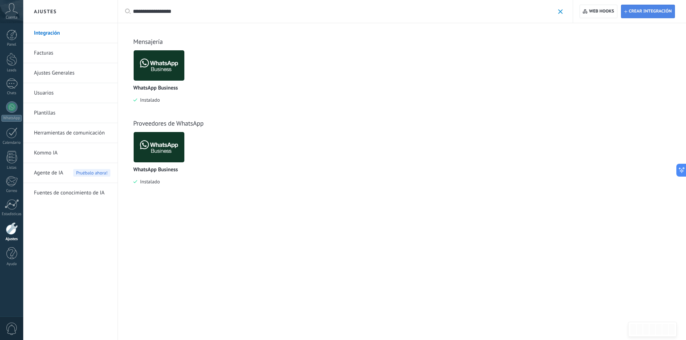
type input "**********"
click at [660, 9] on span "Crear integración" at bounding box center [650, 12] width 43 height 6
type textarea "**********"
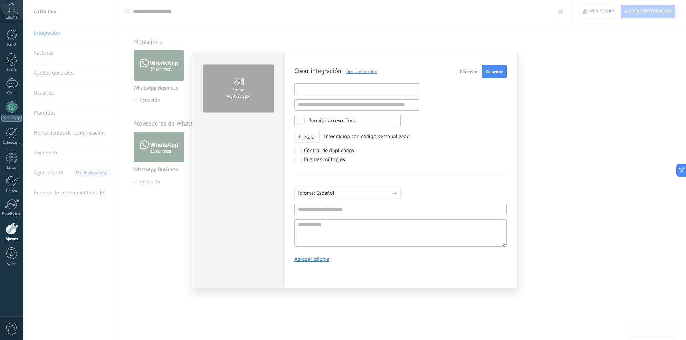
click at [382, 90] on input "text" at bounding box center [356, 89] width 125 height 11
paste input "********"
type input "**********"
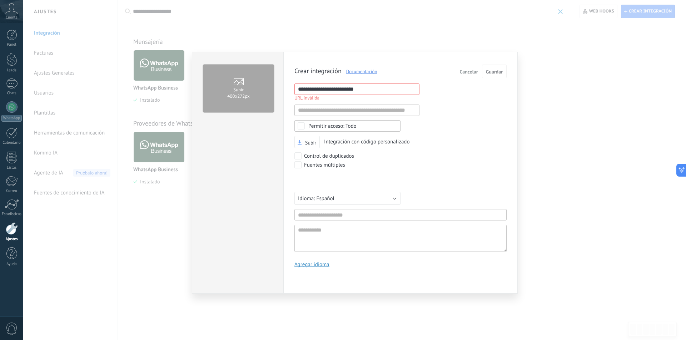
click at [404, 90] on input "**********" at bounding box center [356, 89] width 125 height 11
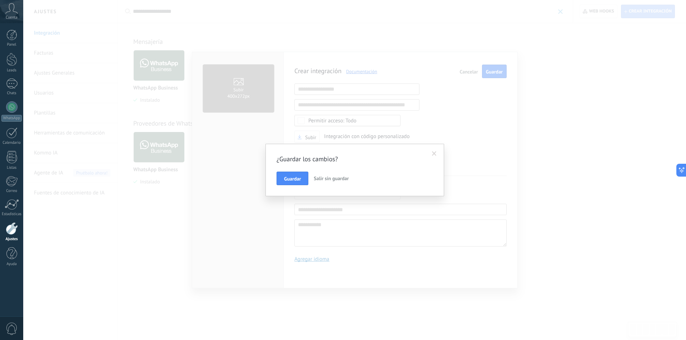
click at [322, 183] on button "Salir sin guardar" at bounding box center [331, 179] width 41 height 14
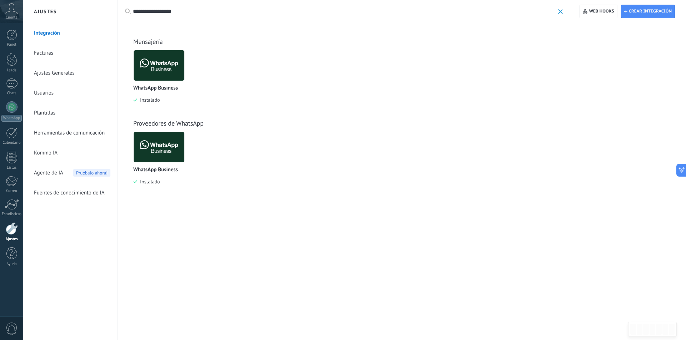
click at [564, 14] on div "**********" at bounding box center [345, 11] width 455 height 23
drag, startPoint x: 562, startPoint y: 12, endPoint x: 556, endPoint y: 11, distance: 6.2
click at [561, 11] on span at bounding box center [560, 11] width 5 height 5
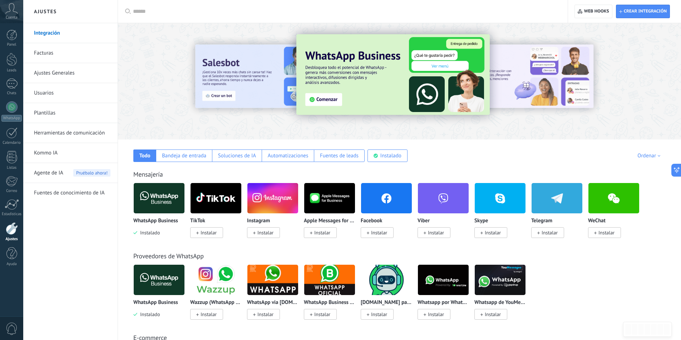
click at [318, 98] on img at bounding box center [392, 74] width 193 height 81
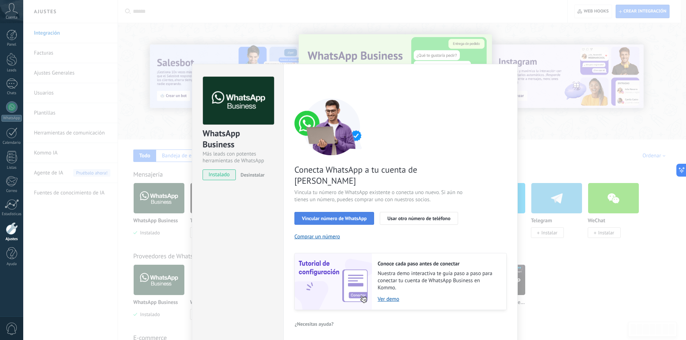
click at [347, 216] on span "Vincular número de WhatsApp" at bounding box center [334, 218] width 65 height 5
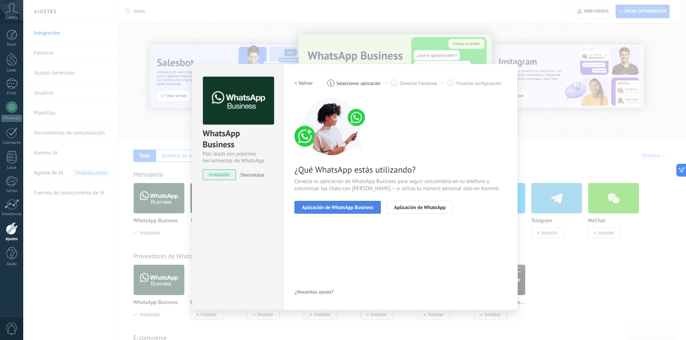
click at [359, 208] on span "Aplicación de WhatsApp Business" at bounding box center [337, 207] width 71 height 5
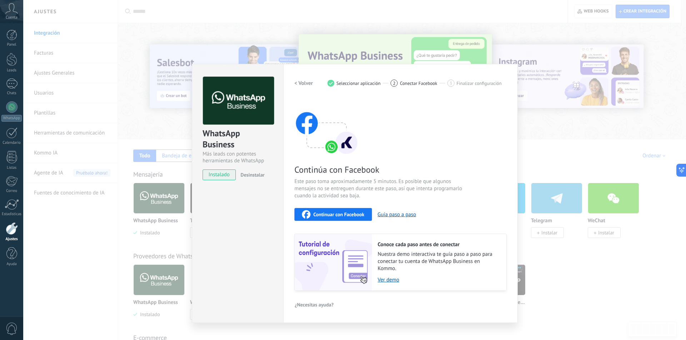
click at [328, 220] on button "Continuar con Facebook" at bounding box center [333, 214] width 78 height 13
click at [304, 81] on h2 "< Volver" at bounding box center [303, 83] width 19 height 7
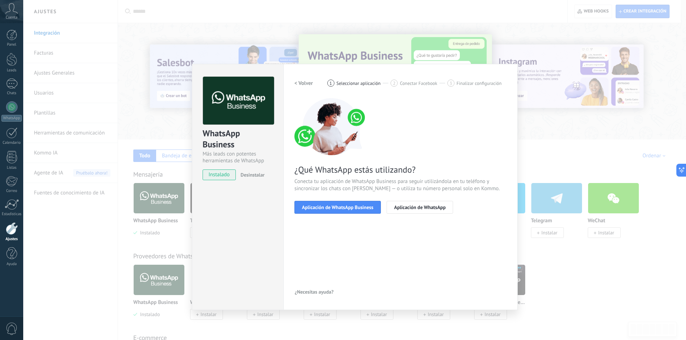
click at [297, 80] on h2 "< Volver" at bounding box center [303, 83] width 19 height 7
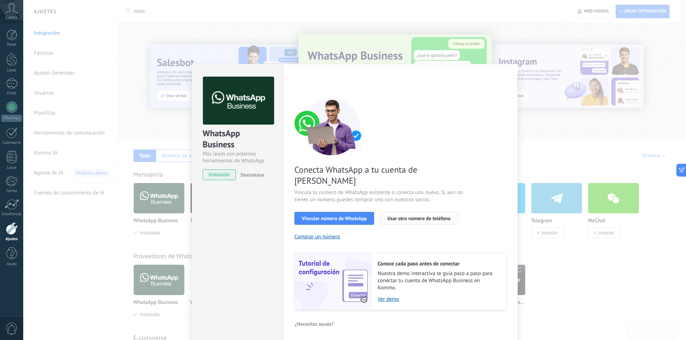
click at [411, 212] on button "Usar otro número de teléfono" at bounding box center [419, 218] width 78 height 13
click at [550, 174] on div "WhatsApp Business Más leads con potentes herramientas de WhatsApp instalado Des…" at bounding box center [354, 170] width 663 height 340
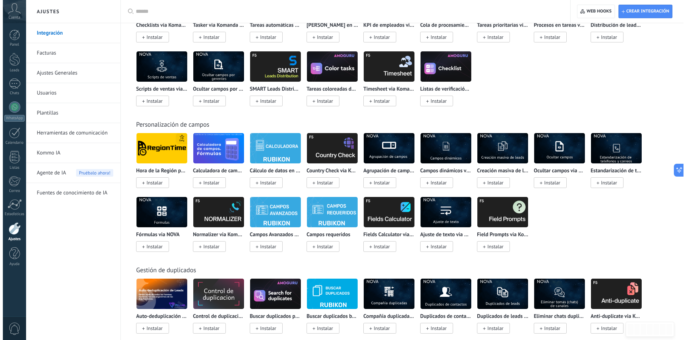
scroll to position [2219, 0]
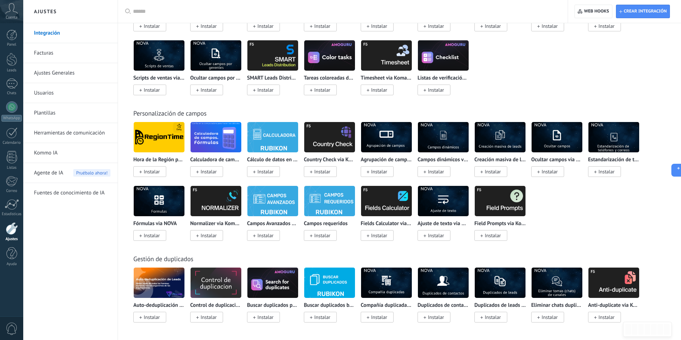
click at [15, 9] on icon at bounding box center [11, 8] width 13 height 11
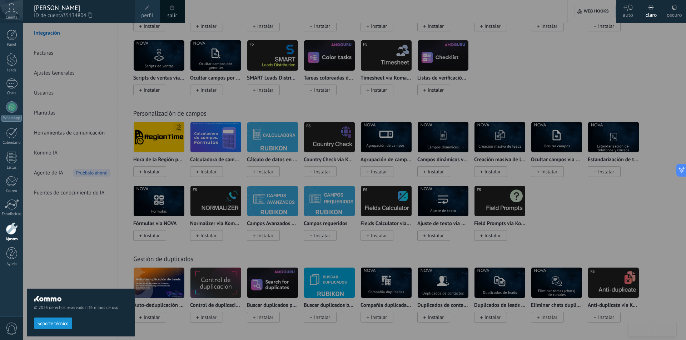
click at [6, 100] on div "Panel Leads 1 Chats WhatsApp Clientes" at bounding box center [11, 152] width 23 height 244
drag, startPoint x: 5, startPoint y: 91, endPoint x: 22, endPoint y: 80, distance: 20.4
click at [5, 91] on div "Chats" at bounding box center [11, 93] width 21 height 5
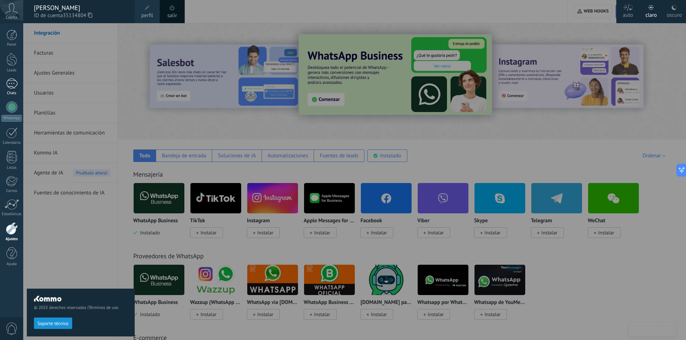
click at [6, 89] on link "1 Chats" at bounding box center [11, 87] width 23 height 17
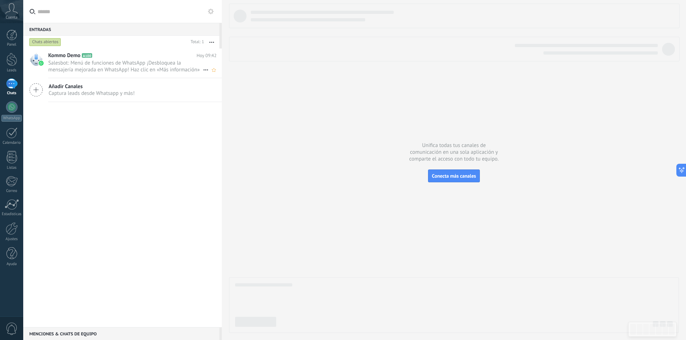
click at [88, 67] on span "Salesbot: Menú de funciones de WhatsApp ¡Desbloquea la mensajería mejorada en W…" at bounding box center [125, 67] width 155 height 14
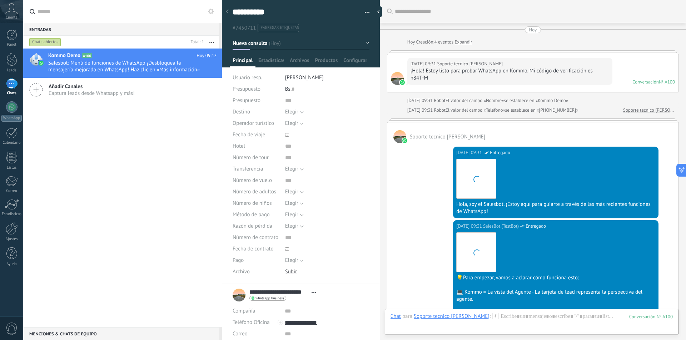
scroll to position [702, 0]
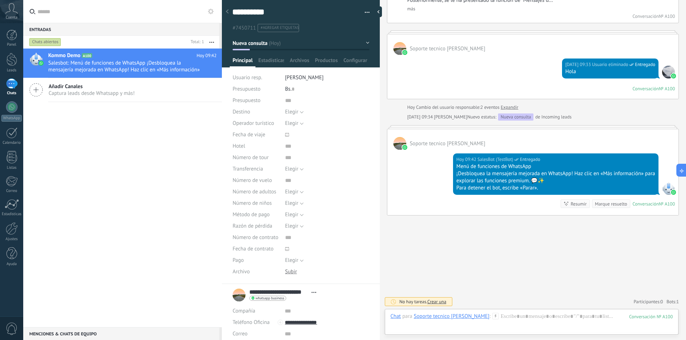
click at [277, 26] on span "#agregar etiquetas" at bounding box center [279, 27] width 38 height 5
click at [226, 11] on div at bounding box center [227, 12] width 10 height 14
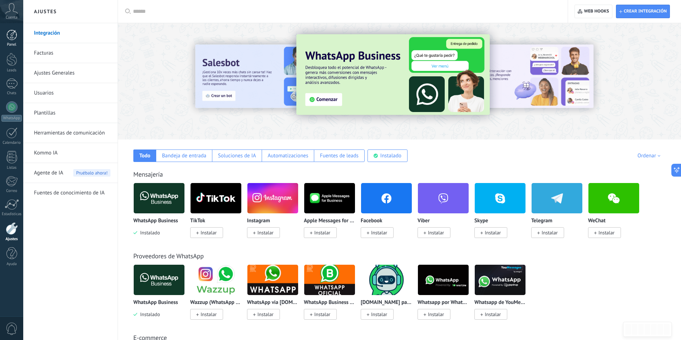
click at [18, 41] on link "Panel" at bounding box center [11, 39] width 23 height 18
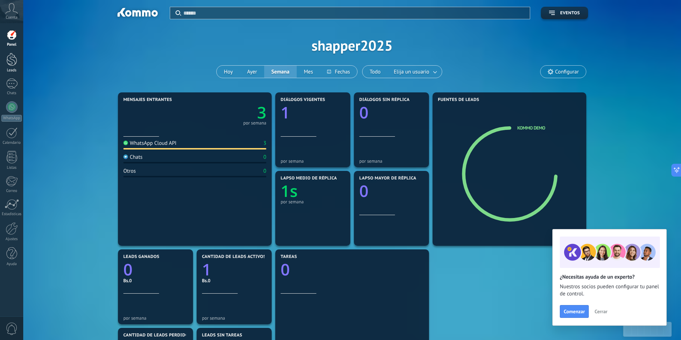
click at [9, 64] on div at bounding box center [11, 59] width 11 height 13
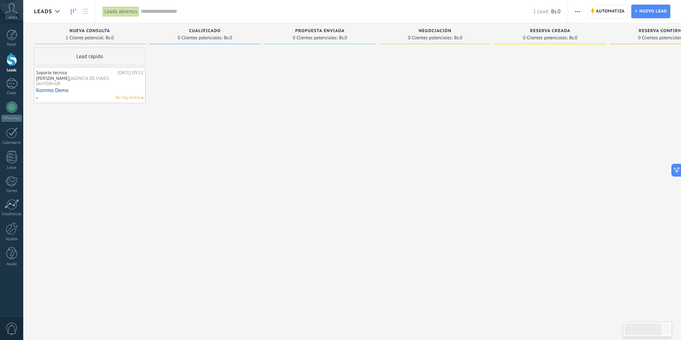
click at [106, 62] on div "Lead rápido" at bounding box center [89, 57] width 111 height 18
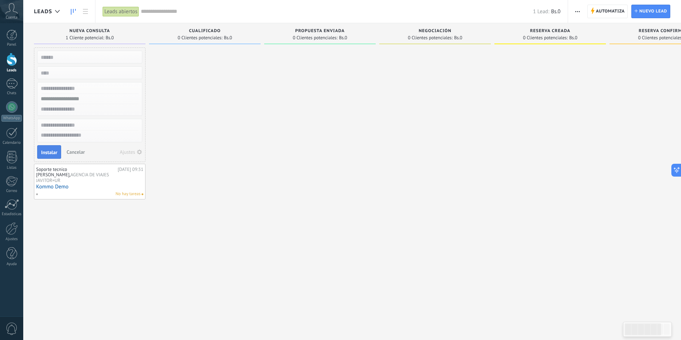
click at [52, 155] on span "Instalar" at bounding box center [49, 152] width 16 height 5
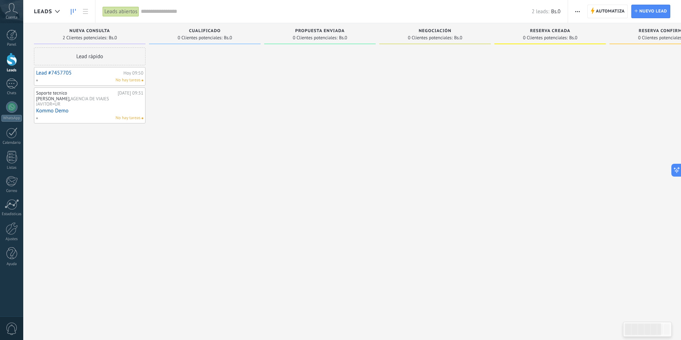
click at [124, 76] on div "Lead #7457705 [DATE] 09:50 No hay tareas" at bounding box center [89, 76] width 107 height 14
click at [84, 50] on div "Lead rápido" at bounding box center [89, 57] width 111 height 18
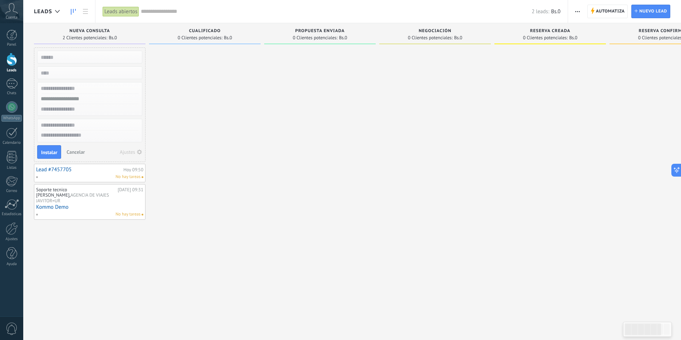
click at [93, 52] on div at bounding box center [89, 57] width 105 height 13
drag, startPoint x: 216, startPoint y: 95, endPoint x: 219, endPoint y: 99, distance: 4.6
click at [217, 96] on div at bounding box center [204, 171] width 111 height 247
click at [215, 61] on div at bounding box center [204, 171] width 111 height 247
click at [209, 37] on span "0 Clientes potenciales:" at bounding box center [200, 38] width 45 height 4
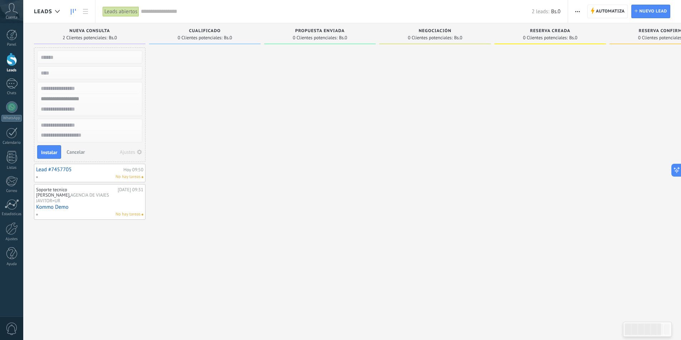
click at [210, 36] on span "0 Clientes potenciales:" at bounding box center [200, 38] width 45 height 4
click at [56, 150] on span "Instalar" at bounding box center [49, 152] width 16 height 5
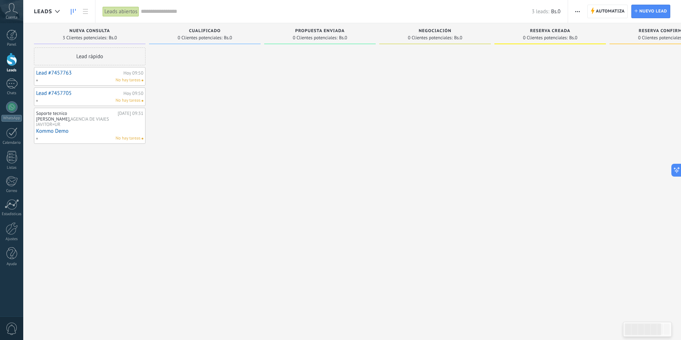
drag, startPoint x: 184, startPoint y: 99, endPoint x: 211, endPoint y: 49, distance: 57.2
click at [186, 100] on div at bounding box center [204, 171] width 111 height 247
click at [211, 36] on span "0 Clientes potenciales:" at bounding box center [200, 38] width 45 height 4
drag, startPoint x: 276, startPoint y: 84, endPoint x: 277, endPoint y: 88, distance: 3.7
click at [276, 86] on div at bounding box center [319, 171] width 111 height 247
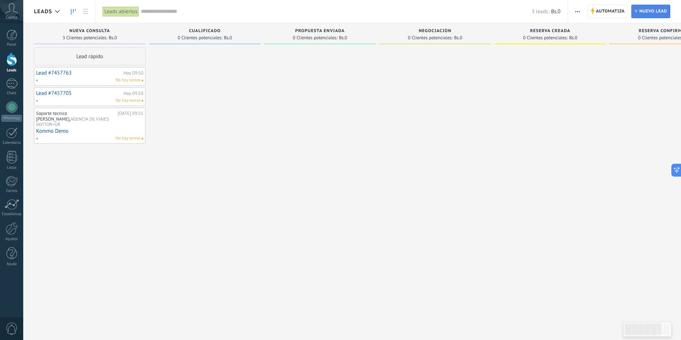
click at [661, 11] on span "Nuevo lead" at bounding box center [653, 11] width 28 height 13
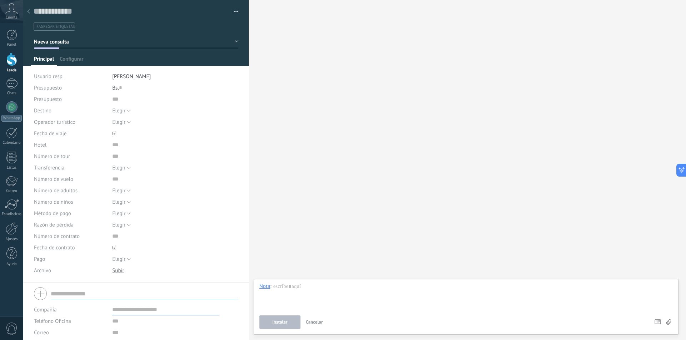
click at [210, 85] on div "Bs. 0" at bounding box center [175, 87] width 126 height 11
click at [238, 7] on div "Guardar y crear Administrar etiquetas #agregar etiquetas" at bounding box center [136, 15] width 226 height 31
click at [10, 63] on div at bounding box center [11, 59] width 11 height 13
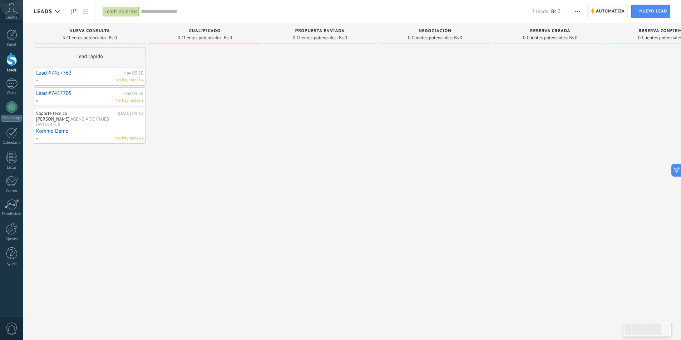
click at [598, 9] on span "Automatiza" at bounding box center [610, 11] width 29 height 13
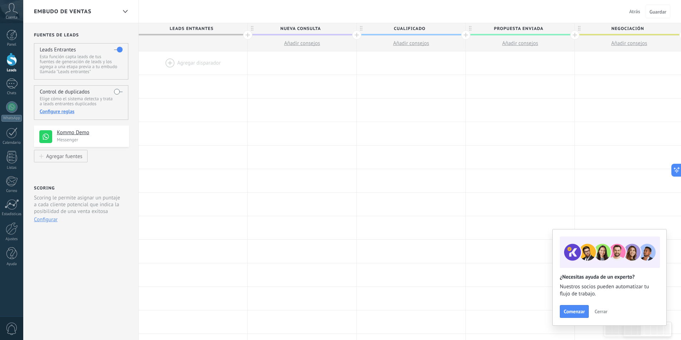
click at [215, 63] on div at bounding box center [193, 62] width 109 height 23
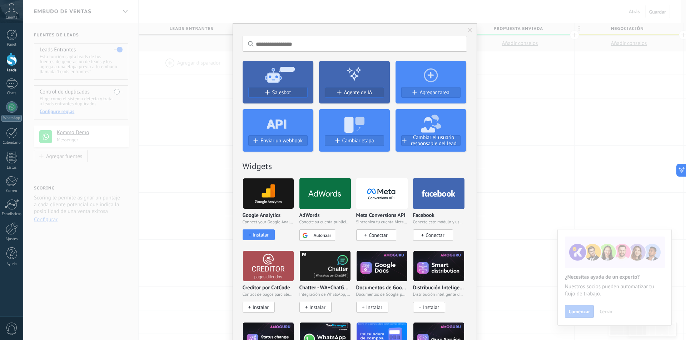
click at [84, 307] on div "No hay resultados Salesbot Agente de IA Agregar tarea Enviar un webhook Cambiar…" at bounding box center [354, 170] width 663 height 340
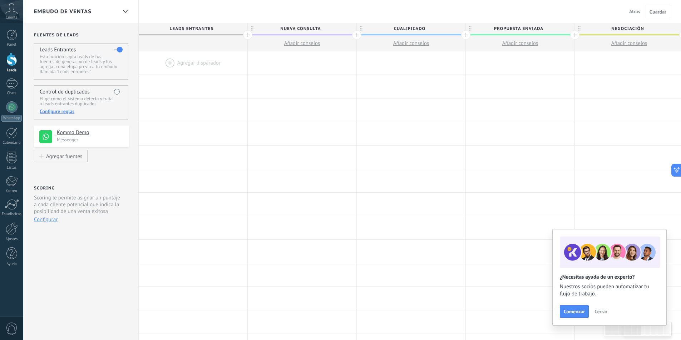
click at [295, 43] on span "Añadir consejos" at bounding box center [302, 43] width 36 height 7
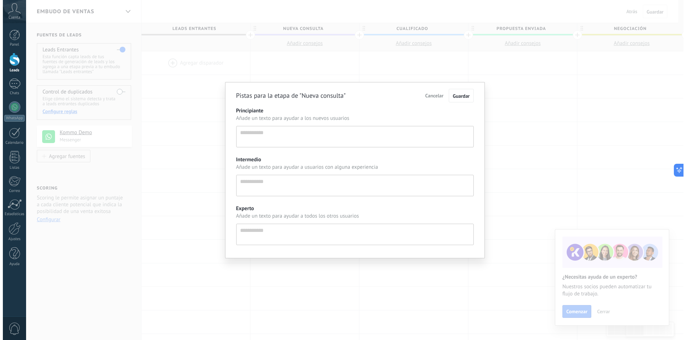
scroll to position [7, 0]
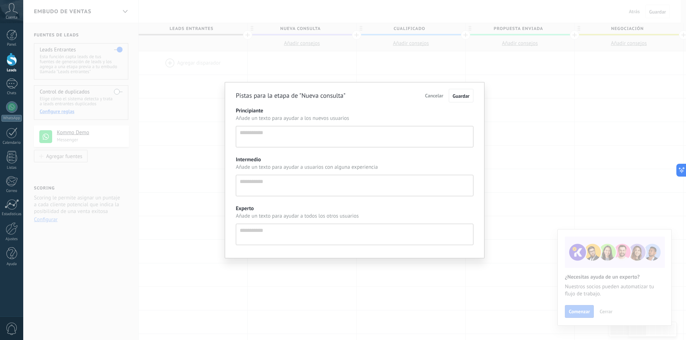
drag, startPoint x: 300, startPoint y: 129, endPoint x: 382, endPoint y: 118, distance: 83.0
click at [300, 129] on textarea "Principiante" at bounding box center [355, 136] width 238 height 21
drag, startPoint x: 433, startPoint y: 94, endPoint x: 430, endPoint y: 96, distance: 3.9
click at [433, 94] on span "Cancelar" at bounding box center [434, 96] width 18 height 6
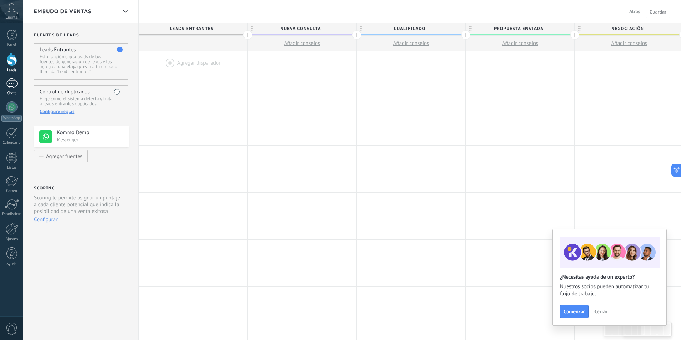
click at [13, 84] on div "1" at bounding box center [11, 84] width 11 height 10
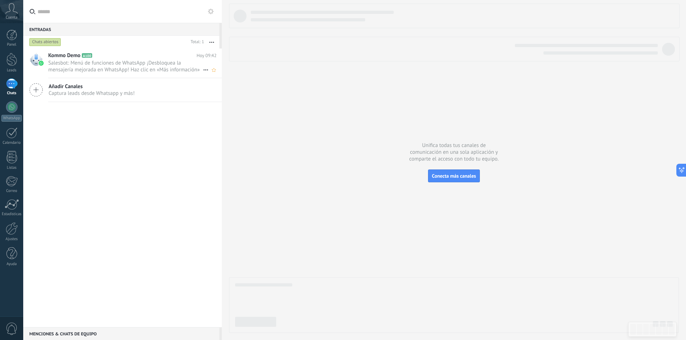
click at [124, 65] on span "Salesbot: Menú de funciones de WhatsApp ¡Desbloquea la mensajería mejorada en W…" at bounding box center [125, 67] width 155 height 14
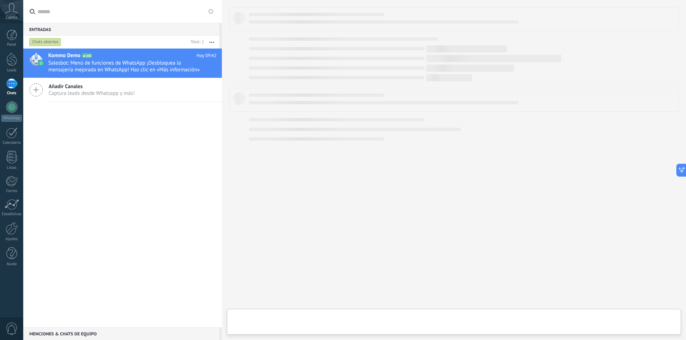
type textarea "***"
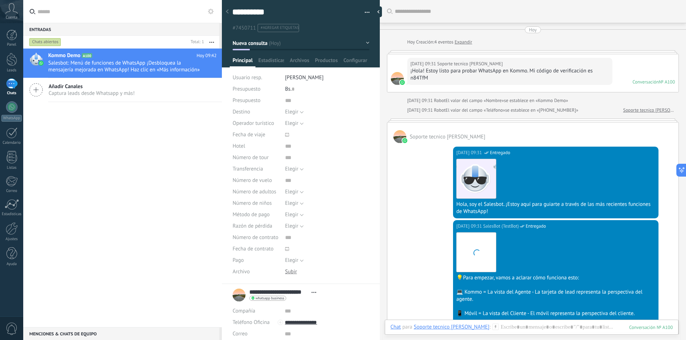
scroll to position [667, 0]
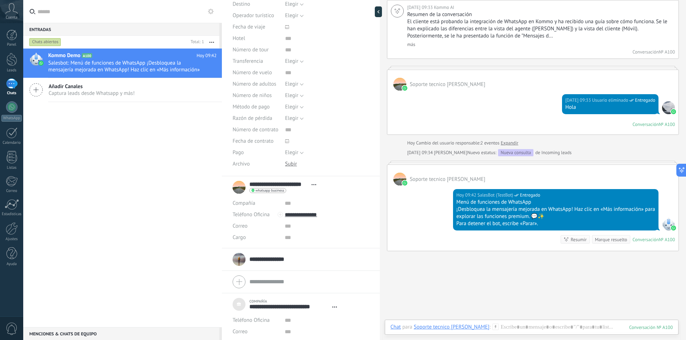
scroll to position [133, 0]
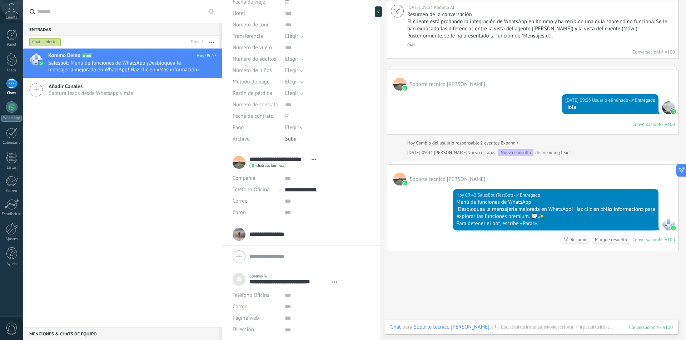
click at [264, 232] on input "**********" at bounding box center [268, 234] width 39 height 7
drag, startPoint x: 261, startPoint y: 183, endPoint x: 264, endPoint y: 184, distance: 3.7
click at [261, 184] on input "**********" at bounding box center [268, 184] width 39 height 7
drag, startPoint x: 308, startPoint y: 143, endPoint x: 310, endPoint y: 159, distance: 16.0
click at [308, 145] on div "Descargar Reemplazar Descargar Versiones Eliminar" at bounding box center [327, 139] width 84 height 11
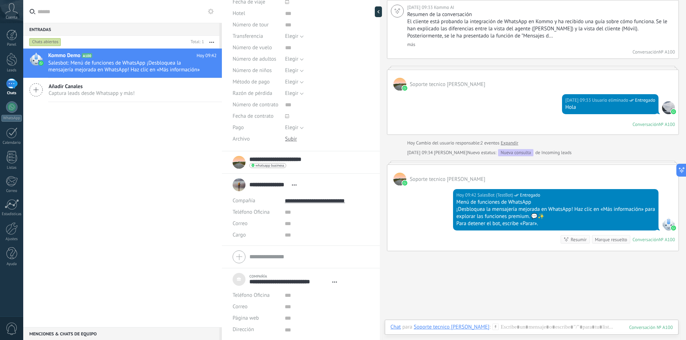
click at [309, 160] on div "**********" at bounding box center [301, 163] width 136 height 18
type textarea "***"
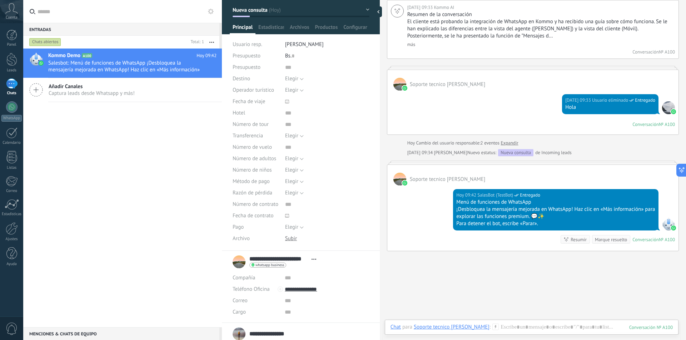
scroll to position [0, 0]
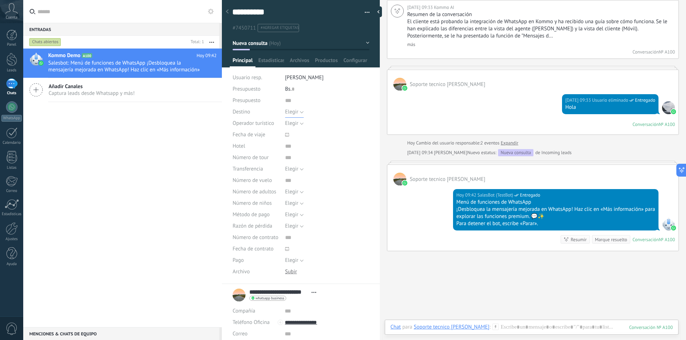
click at [297, 112] on span "Elegir" at bounding box center [291, 112] width 13 height 7
click at [299, 110] on span "Elegir" at bounding box center [320, 112] width 86 height 7
click at [286, 100] on input "text" at bounding box center [327, 100] width 84 height 11
click at [284, 111] on div "Destino Elegir USA Argentina México Colombia Chile Tailandia EAU Turquía China …" at bounding box center [301, 111] width 137 height 11
click at [295, 111] on span "Elegir" at bounding box center [291, 112] width 13 height 7
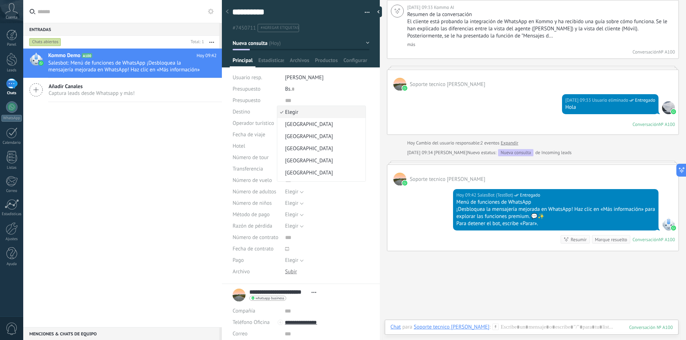
click at [299, 129] on li "[GEOGRAPHIC_DATA]" at bounding box center [321, 124] width 88 height 12
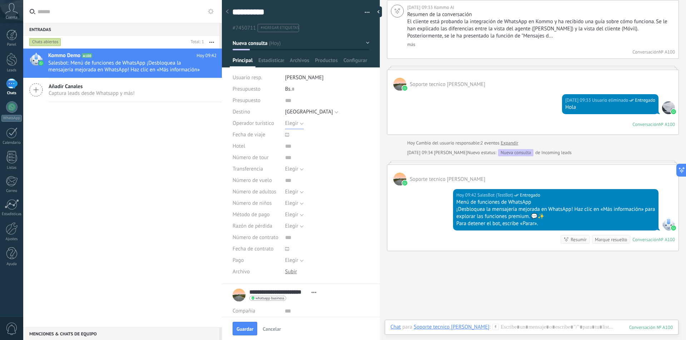
click at [297, 124] on span "Elegir" at bounding box center [291, 123] width 13 height 7
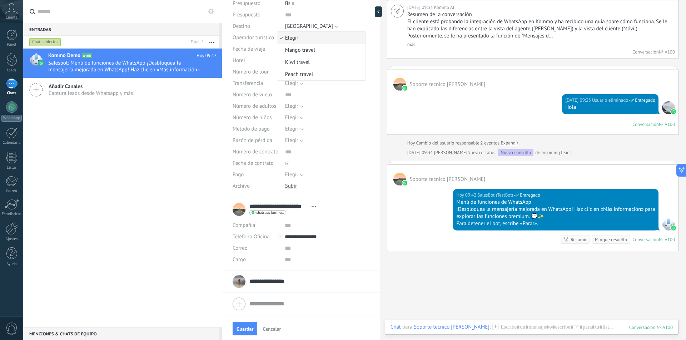
scroll to position [43, 0]
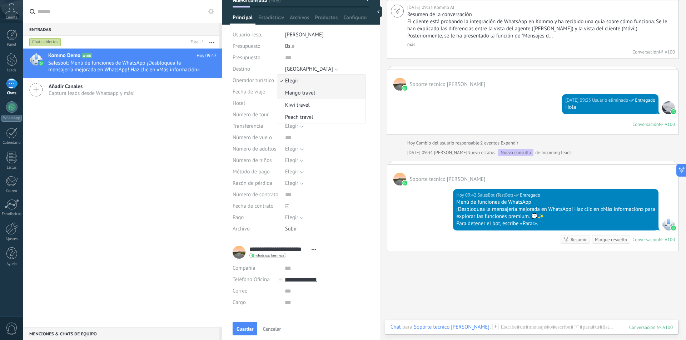
click at [313, 95] on span "Mango travel" at bounding box center [320, 93] width 86 height 7
click at [283, 93] on div at bounding box center [287, 92] width 8 height 8
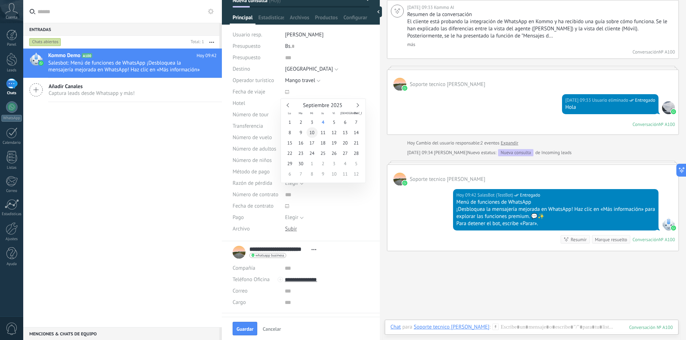
type input "**********"
click at [315, 131] on span "10" at bounding box center [312, 133] width 11 height 10
click at [315, 131] on div "Elegir Grupo Individual Ninguno Elegir" at bounding box center [327, 126] width 84 height 11
click at [285, 107] on input "text" at bounding box center [327, 103] width 84 height 11
click at [296, 131] on button "Elegir" at bounding box center [294, 126] width 19 height 11
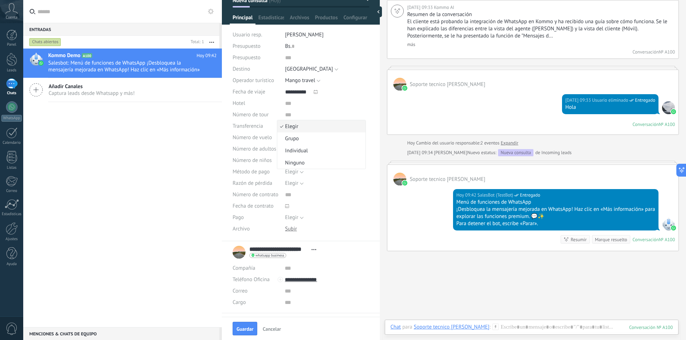
click at [302, 141] on span "Grupo" at bounding box center [320, 138] width 86 height 7
click at [302, 149] on button "Elegir" at bounding box center [294, 149] width 19 height 11
click at [297, 159] on span "1" at bounding box center [320, 161] width 86 height 7
click at [297, 159] on span "Elegir" at bounding box center [291, 160] width 13 height 7
click at [313, 158] on span "Elegir" at bounding box center [320, 161] width 86 height 7
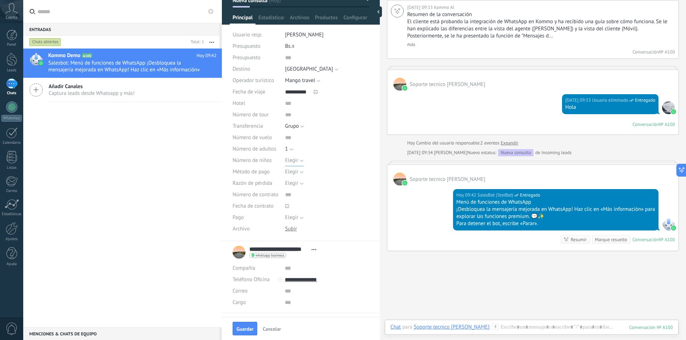
click at [299, 160] on button "Elegir" at bounding box center [294, 160] width 19 height 11
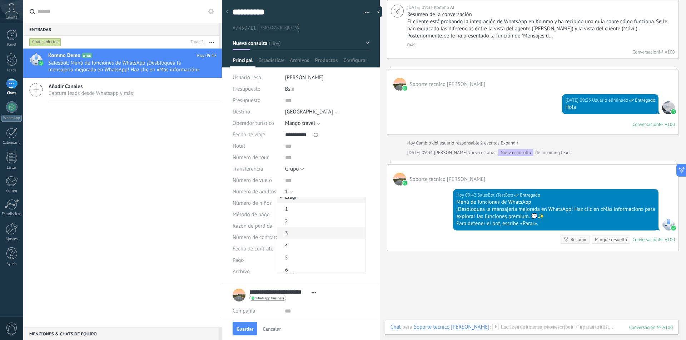
scroll to position [0, 0]
click at [309, 201] on span "Elegir" at bounding box center [320, 203] width 86 height 7
click at [300, 214] on button "Elegir" at bounding box center [294, 214] width 19 height 11
click at [307, 226] on span "Factura" at bounding box center [320, 227] width 86 height 7
click at [298, 225] on button "Elegir" at bounding box center [294, 226] width 19 height 11
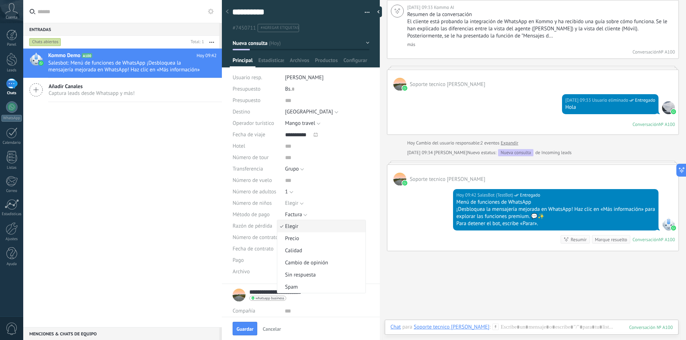
click at [314, 240] on span "Precio" at bounding box center [320, 238] width 86 height 7
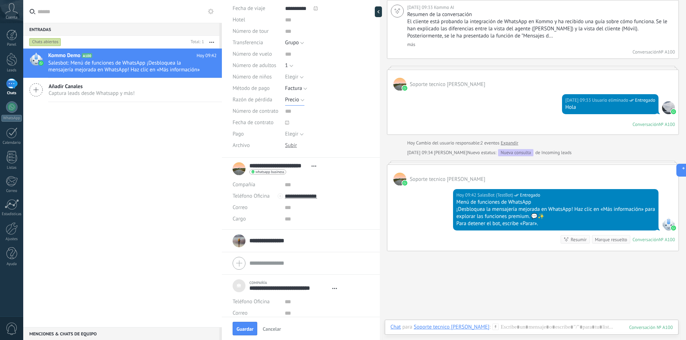
scroll to position [156, 0]
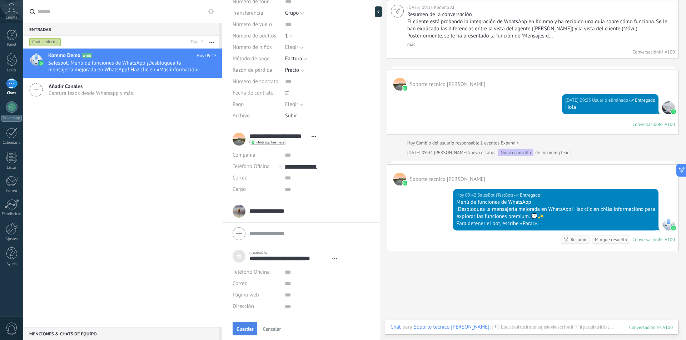
click at [249, 323] on button "Guardar" at bounding box center [245, 329] width 25 height 14
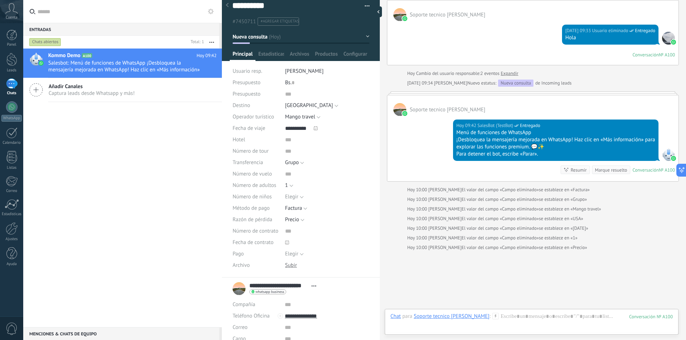
scroll to position [4, 0]
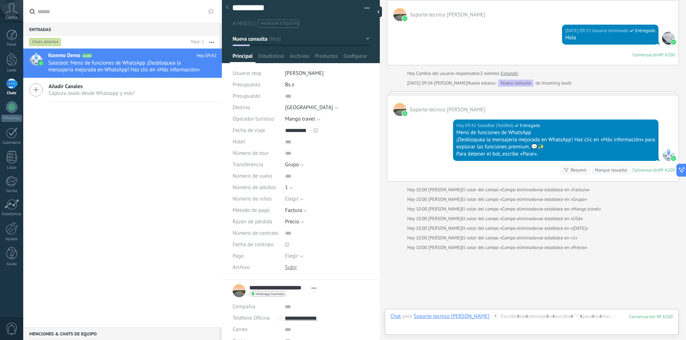
click at [598, 170] on div "Marque resuelto" at bounding box center [611, 170] width 32 height 7
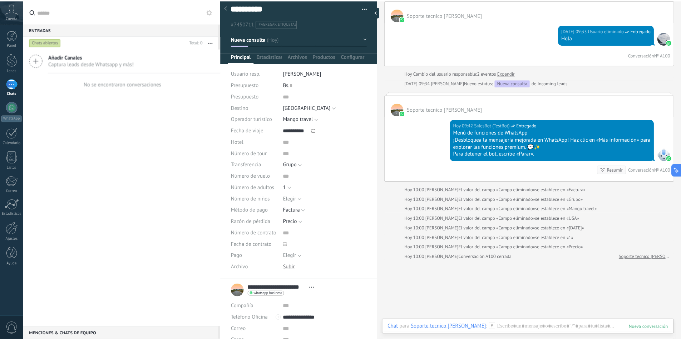
scroll to position [746, 0]
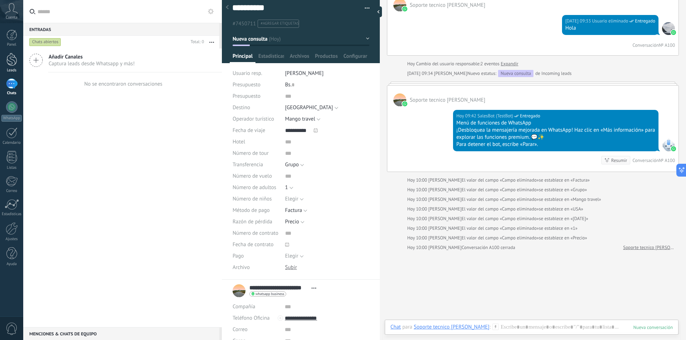
click at [12, 61] on div at bounding box center [11, 59] width 11 height 13
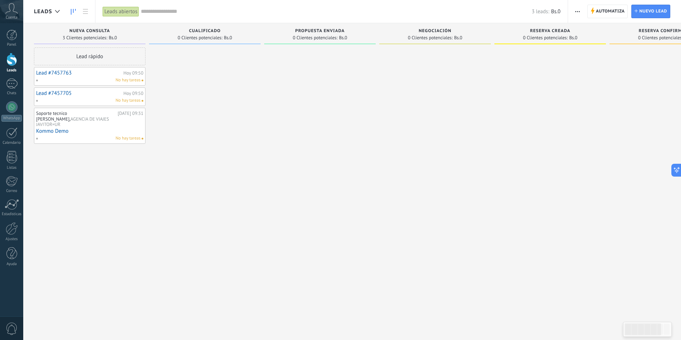
click at [131, 108] on div "Soporte tecnico Javitour, AGENCIA DE VIAJES JAVITOR=UR Hoy 09:31 Kommo Demo No …" at bounding box center [89, 126] width 111 height 36
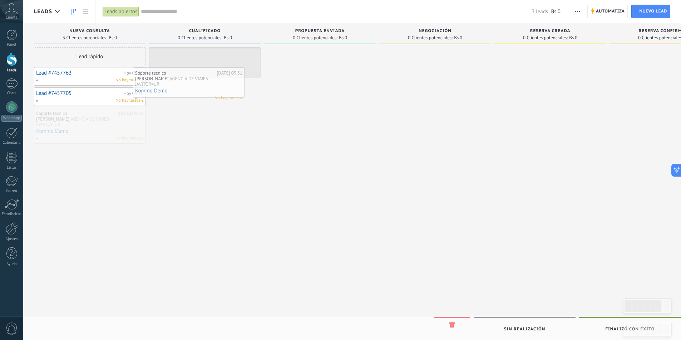
drag, startPoint x: 129, startPoint y: 115, endPoint x: 228, endPoint y: 73, distance: 108.4
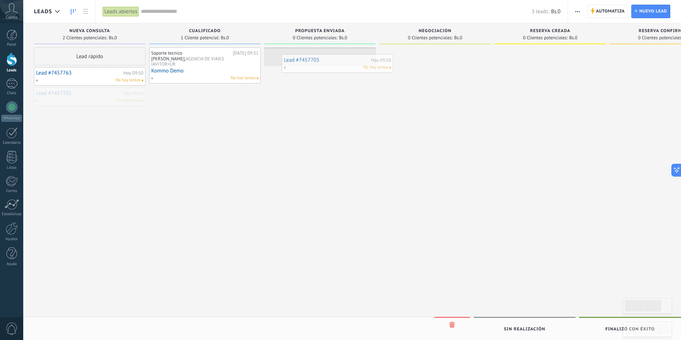
drag, startPoint x: 102, startPoint y: 100, endPoint x: 349, endPoint y: 66, distance: 249.8
drag, startPoint x: 201, startPoint y: 69, endPoint x: 441, endPoint y: 70, distance: 239.4
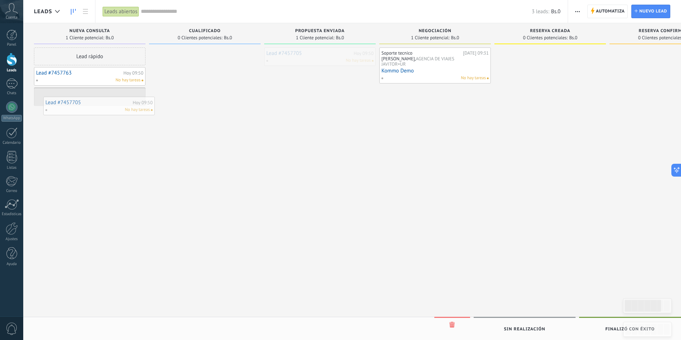
drag, startPoint x: 296, startPoint y: 58, endPoint x: 78, endPoint y: 100, distance: 222.2
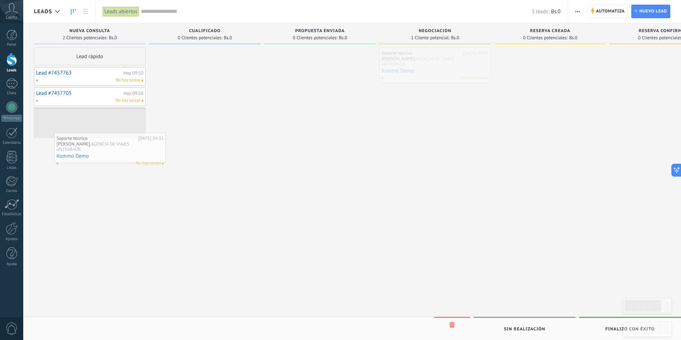
drag, startPoint x: 436, startPoint y: 66, endPoint x: 101, endPoint y: 138, distance: 342.7
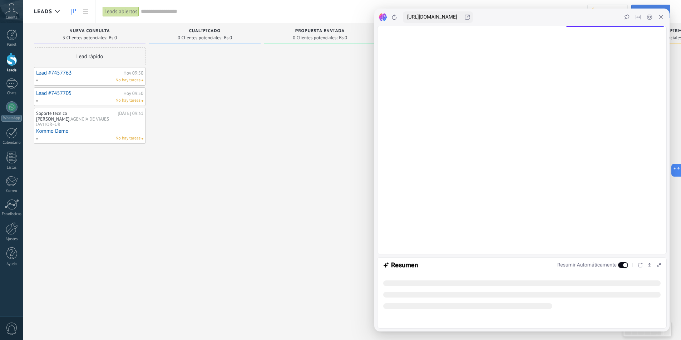
click at [656, 14] on div at bounding box center [660, 16] width 11 height 11
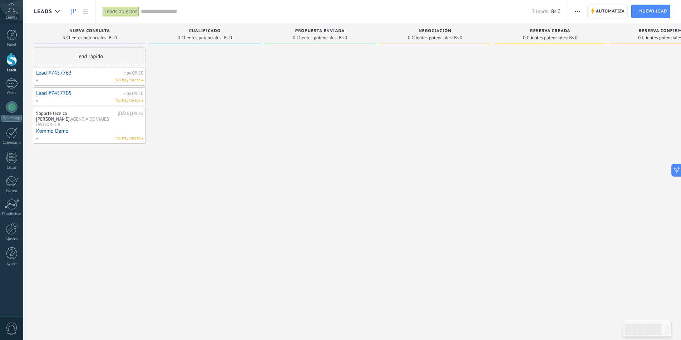
click at [626, 13] on span "Automatiza Automatiza" at bounding box center [607, 12] width 41 height 14
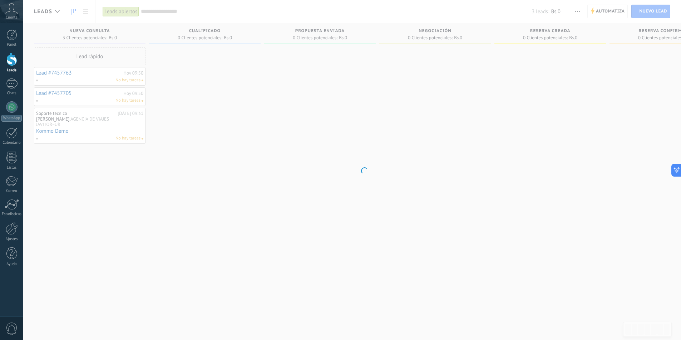
click at [616, 13] on body ".abccls-1,.abccls-2{fill-rule:evenodd}.abccls-2{fill:#fff} .abfcls-1{fill:none}…" at bounding box center [340, 170] width 681 height 340
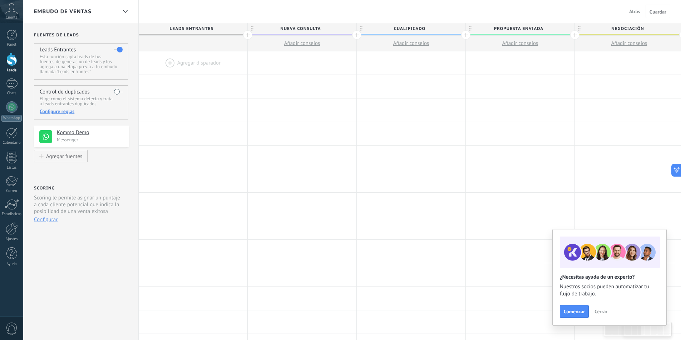
click at [122, 88] on label at bounding box center [118, 91] width 9 height 11
click at [571, 312] on span "Comenzar" at bounding box center [573, 311] width 21 height 5
